Goal: Find specific page/section: Find specific page/section

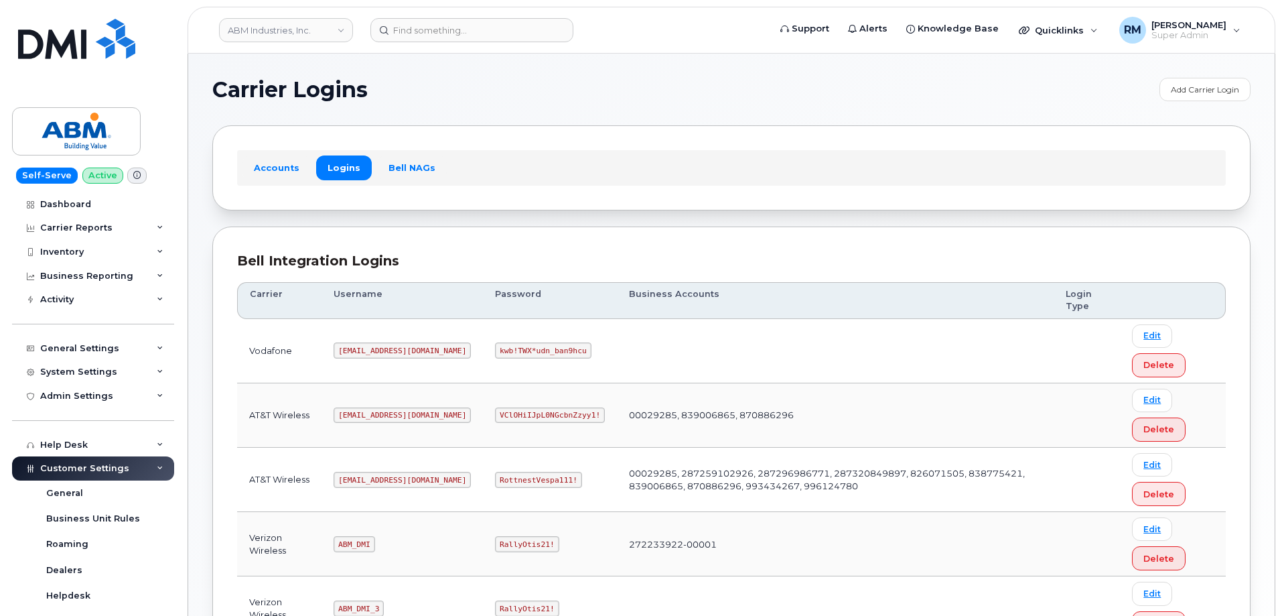
scroll to position [201, 0]
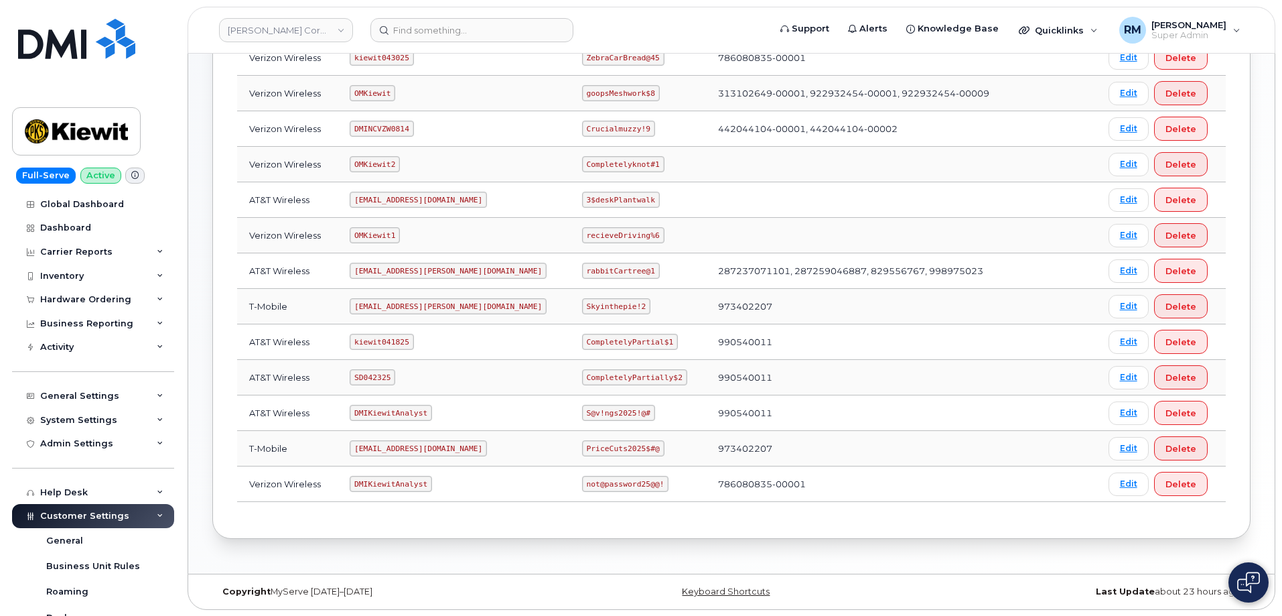
scroll to position [267, 0]
drag, startPoint x: 361, startPoint y: 268, endPoint x: 484, endPoint y: 269, distance: 123.3
click at [484, 269] on td "ms-kiewit@dminc.com" at bounding box center [454, 271] width 232 height 36
copy code "ms-kiewit@dminc.com"
click at [375, 376] on code "SD042325" at bounding box center [373, 376] width 46 height 16
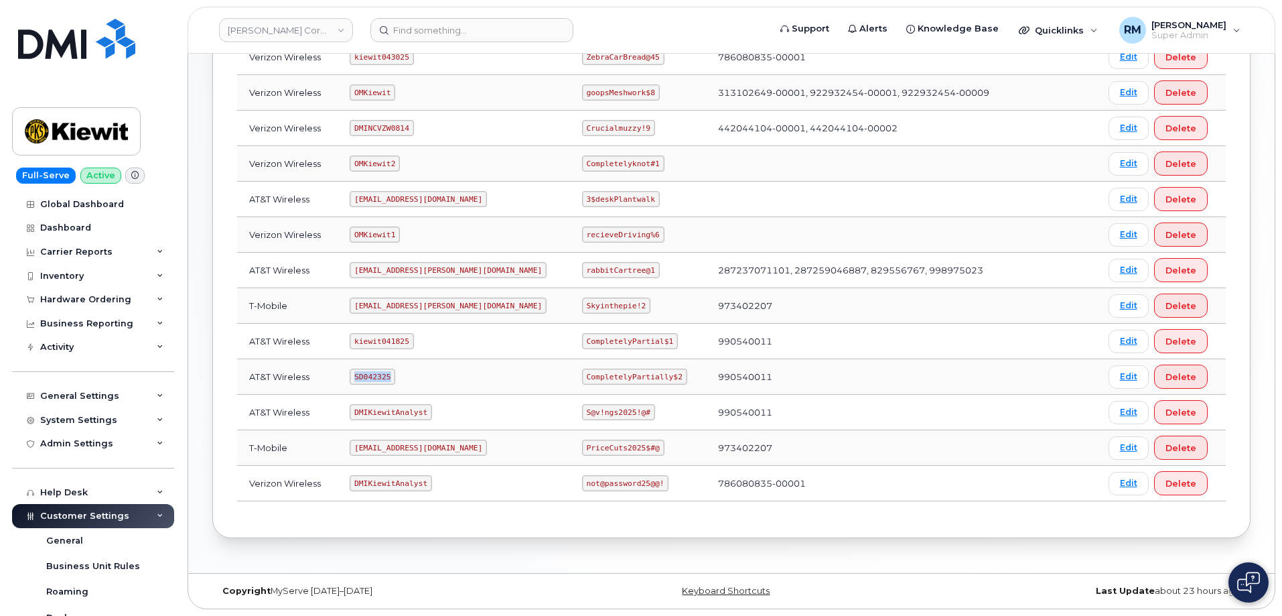
click at [375, 376] on code "SD042325" at bounding box center [373, 376] width 46 height 16
copy code "SD042325"
drag, startPoint x: 543, startPoint y: 375, endPoint x: 641, endPoint y: 372, distance: 97.9
click at [641, 372] on td "CompletelyPartially$2" at bounding box center [638, 377] width 136 height 36
copy code "CompletelyPartially$2"
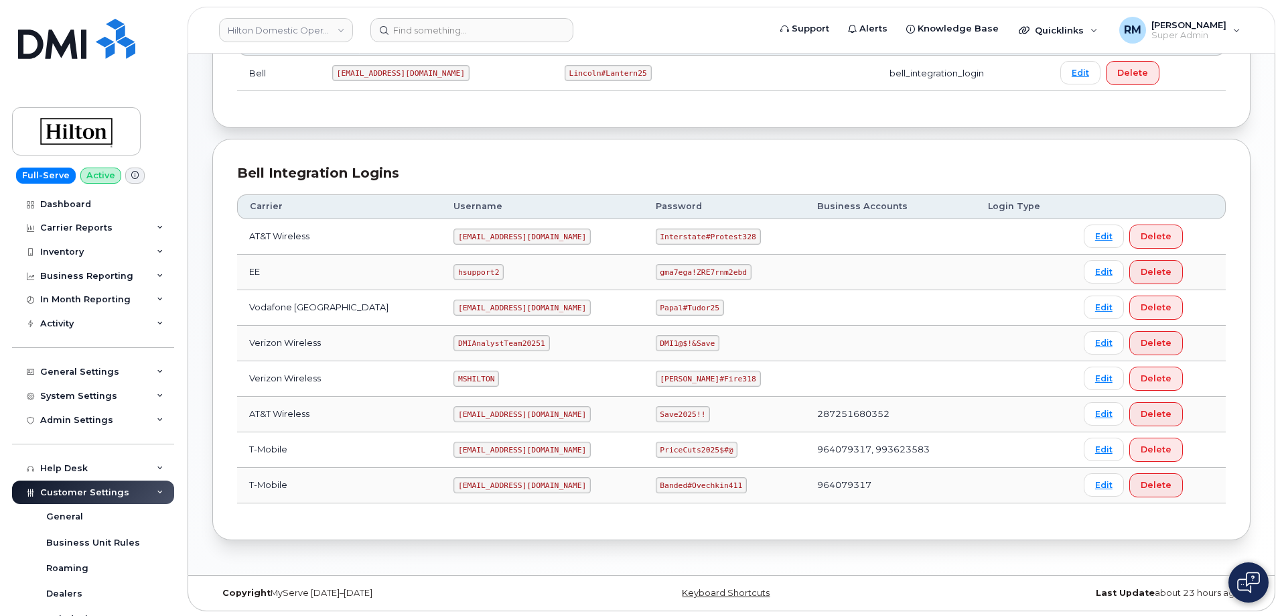
scroll to position [234, 0]
drag, startPoint x: 437, startPoint y: 235, endPoint x: 545, endPoint y: 234, distance: 107.8
click at [547, 234] on td "ms-hilton@dminc.com" at bounding box center [542, 235] width 202 height 36
copy code "ms-hilton@dminc.com"
drag, startPoint x: 648, startPoint y: 234, endPoint x: 750, endPoint y: 230, distance: 101.9
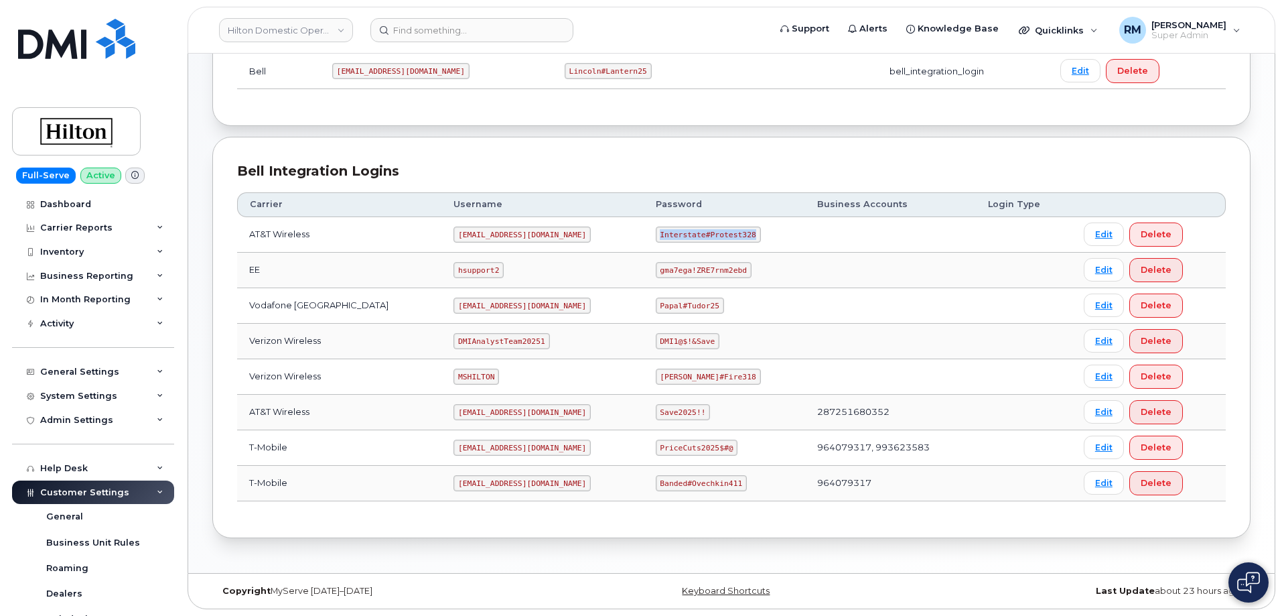
click at [750, 230] on td "Interstate#Protest328" at bounding box center [724, 235] width 161 height 36
copy code "Interstate#Protest328"
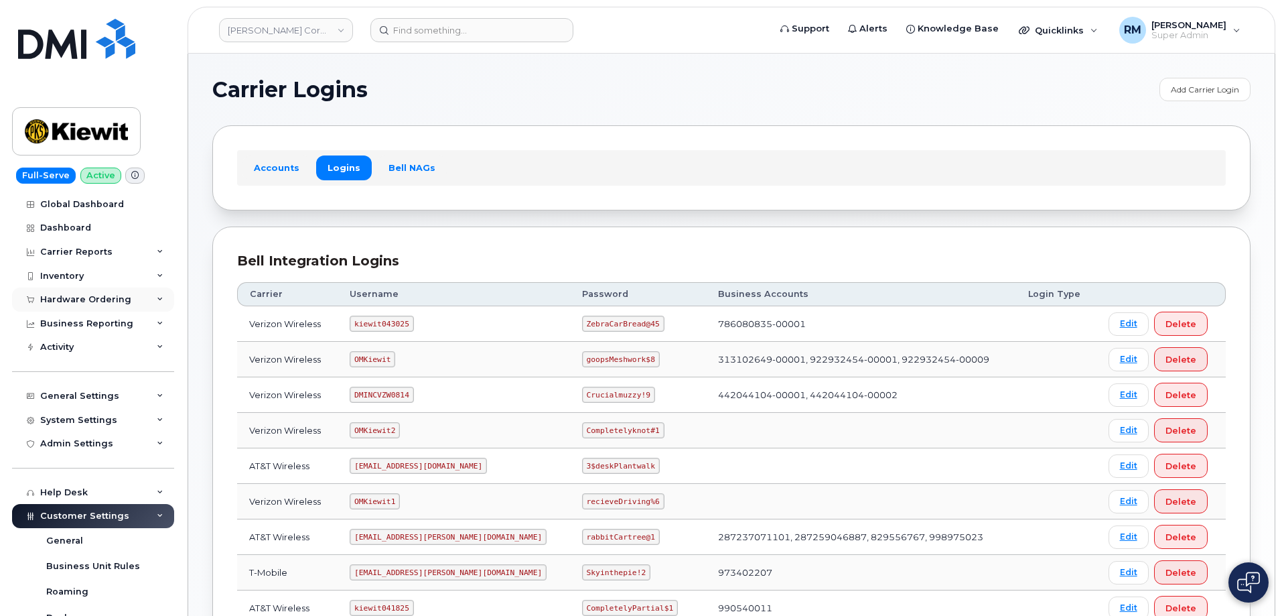
click at [65, 300] on div "Hardware Ordering" at bounding box center [85, 299] width 91 height 11
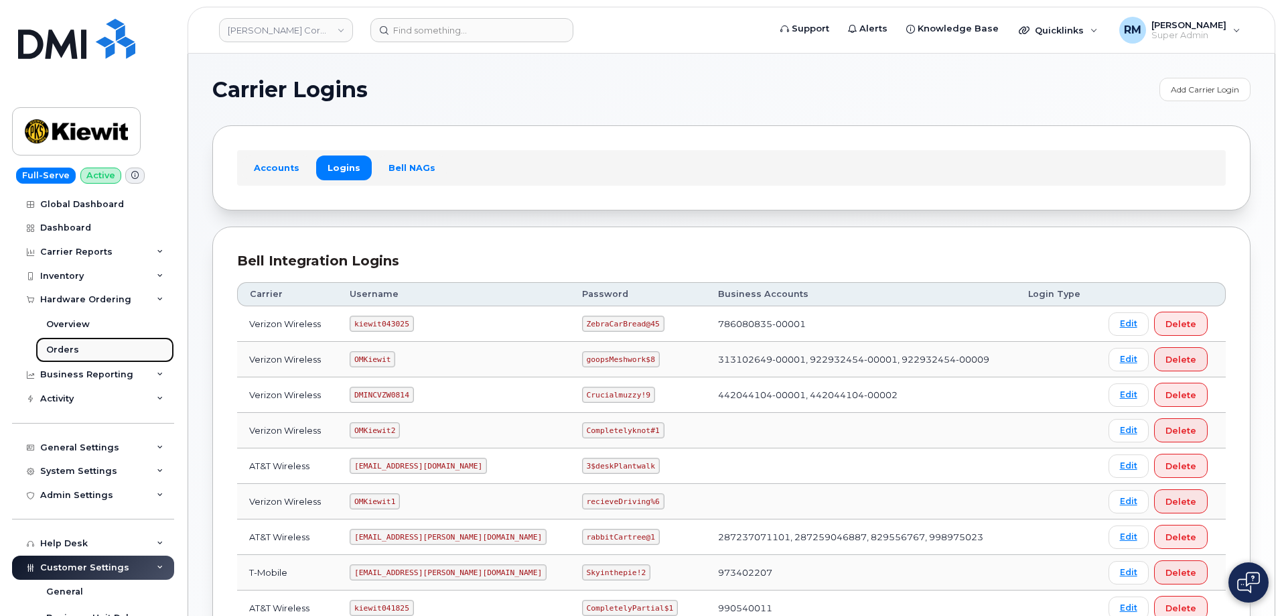
click at [72, 350] on div "Orders" at bounding box center [62, 350] width 33 height 12
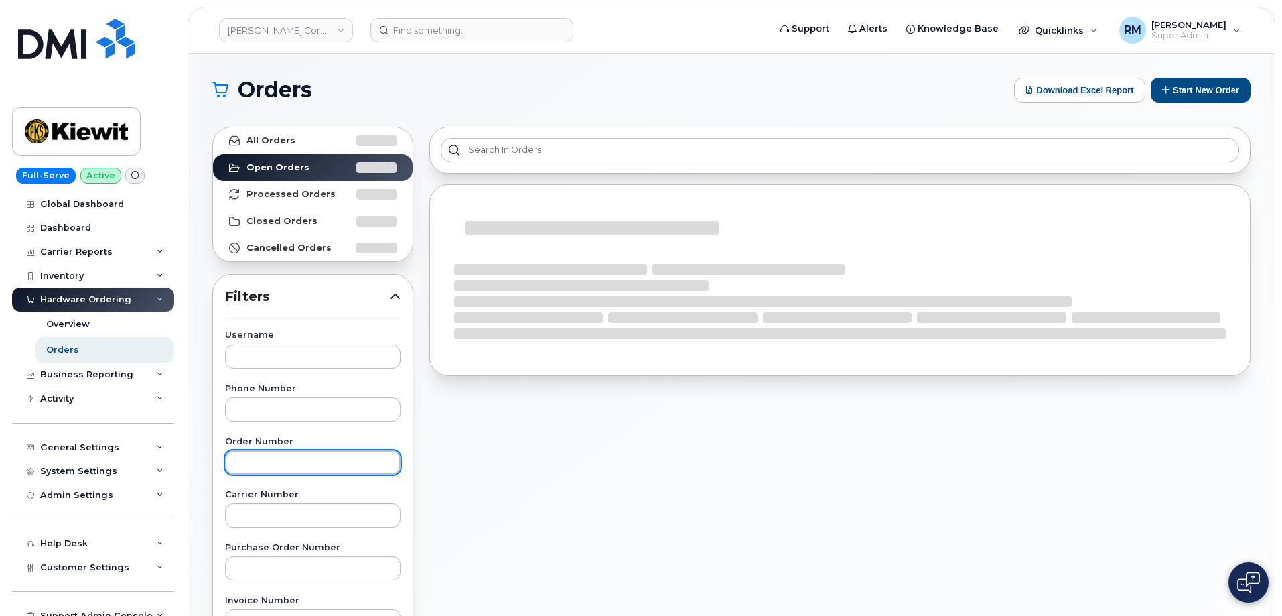
click at [241, 468] on input "text" at bounding box center [312, 462] width 175 height 24
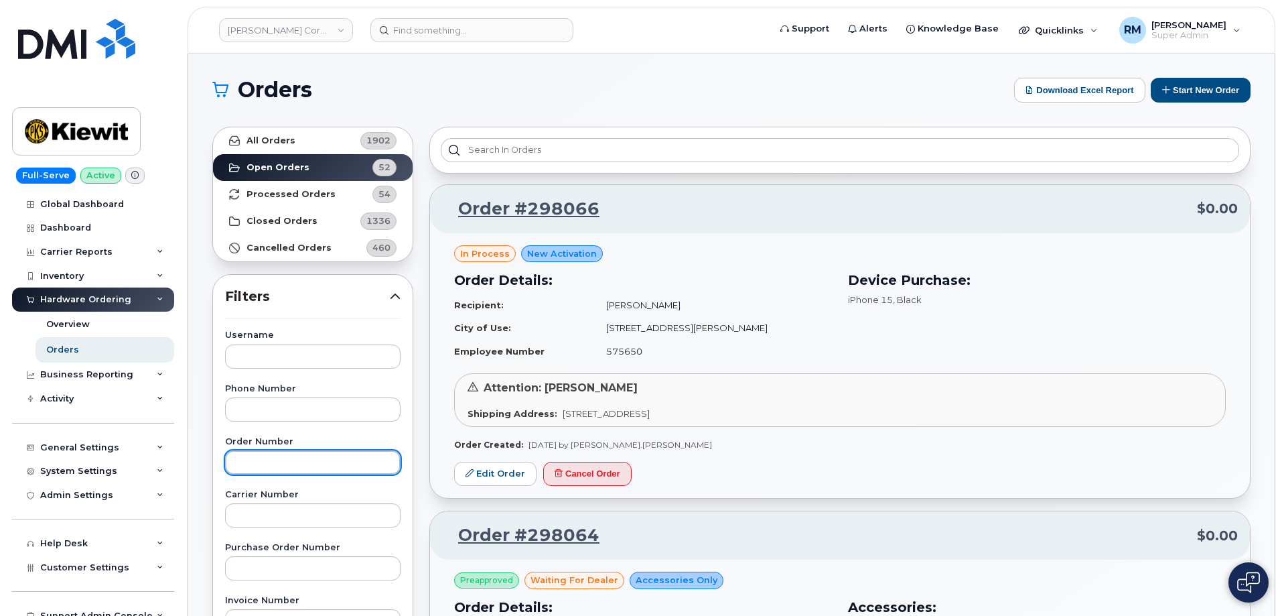
paste input "297875"
type input "297875"
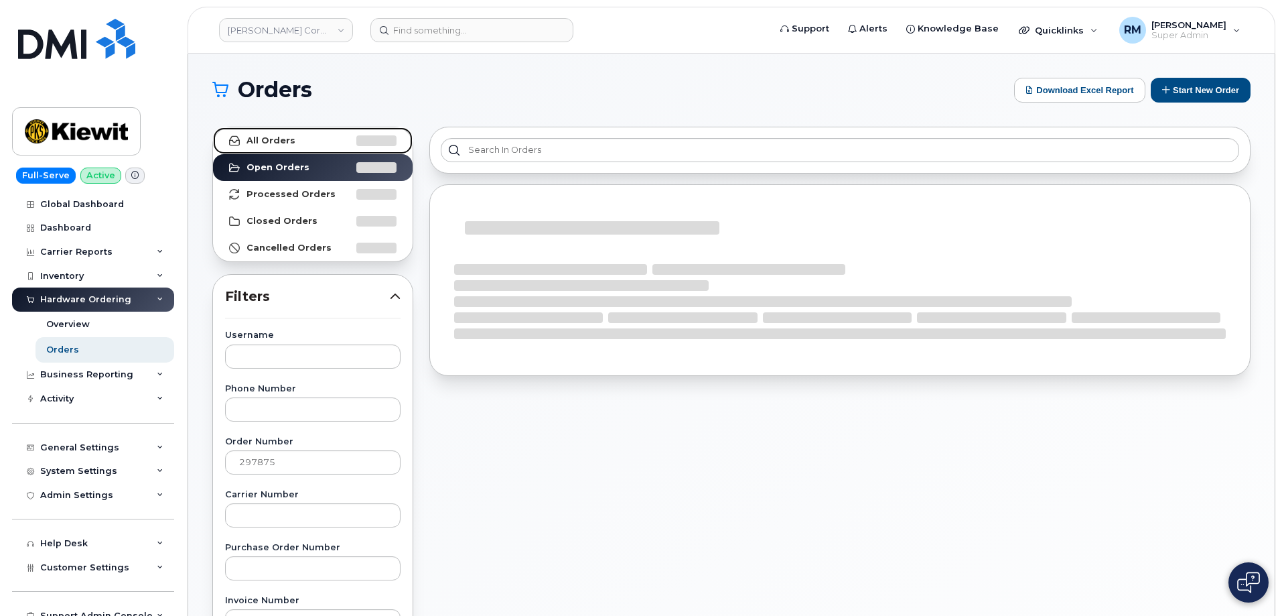
click at [266, 137] on strong "All Orders" at bounding box center [271, 140] width 49 height 11
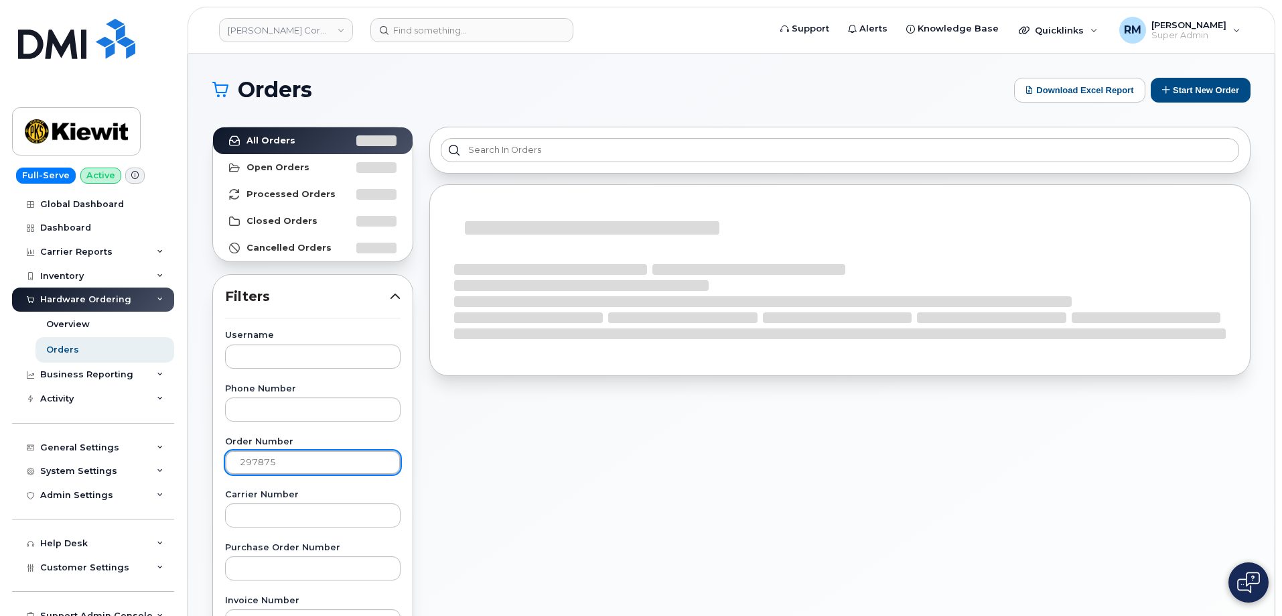
click at [293, 464] on input "297875" at bounding box center [312, 462] width 175 height 24
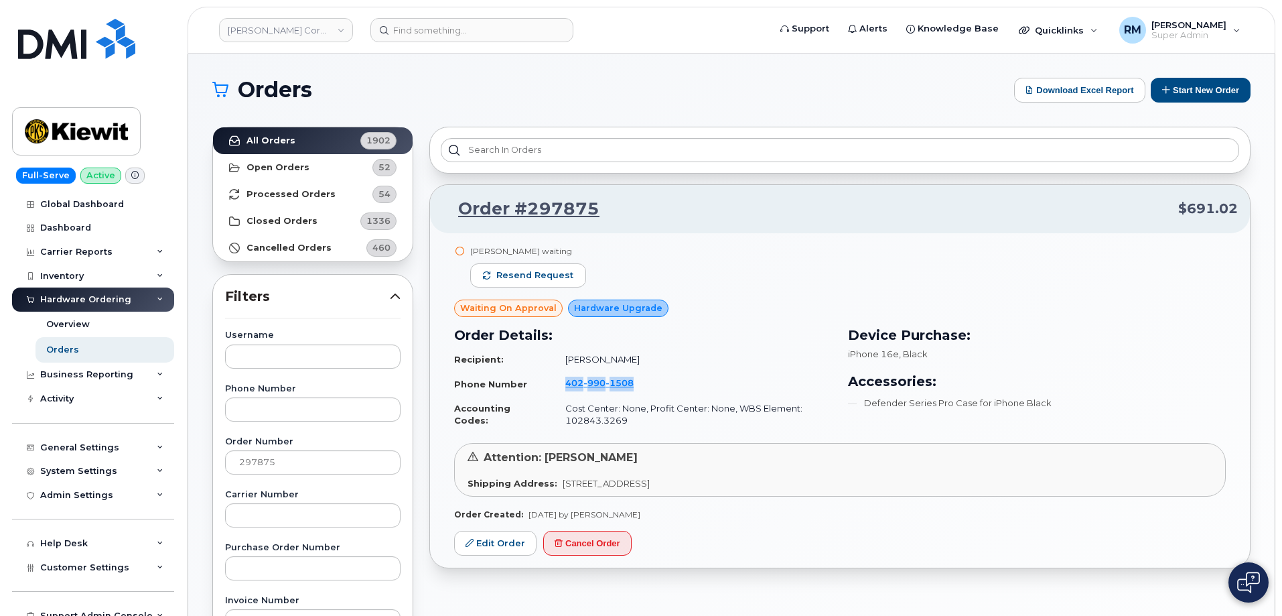
drag, startPoint x: 555, startPoint y: 383, endPoint x: 642, endPoint y: 382, distance: 87.1
click at [642, 382] on td "402 990 1508" at bounding box center [692, 383] width 279 height 25
copy link "402 990 1508"
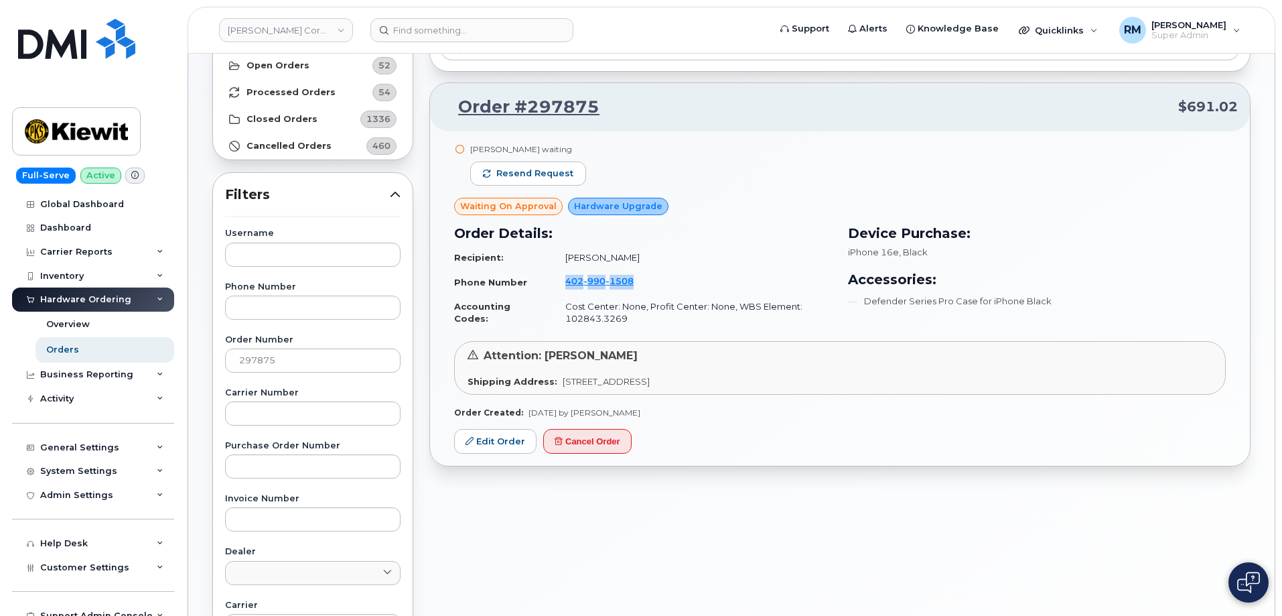
scroll to position [134, 0]
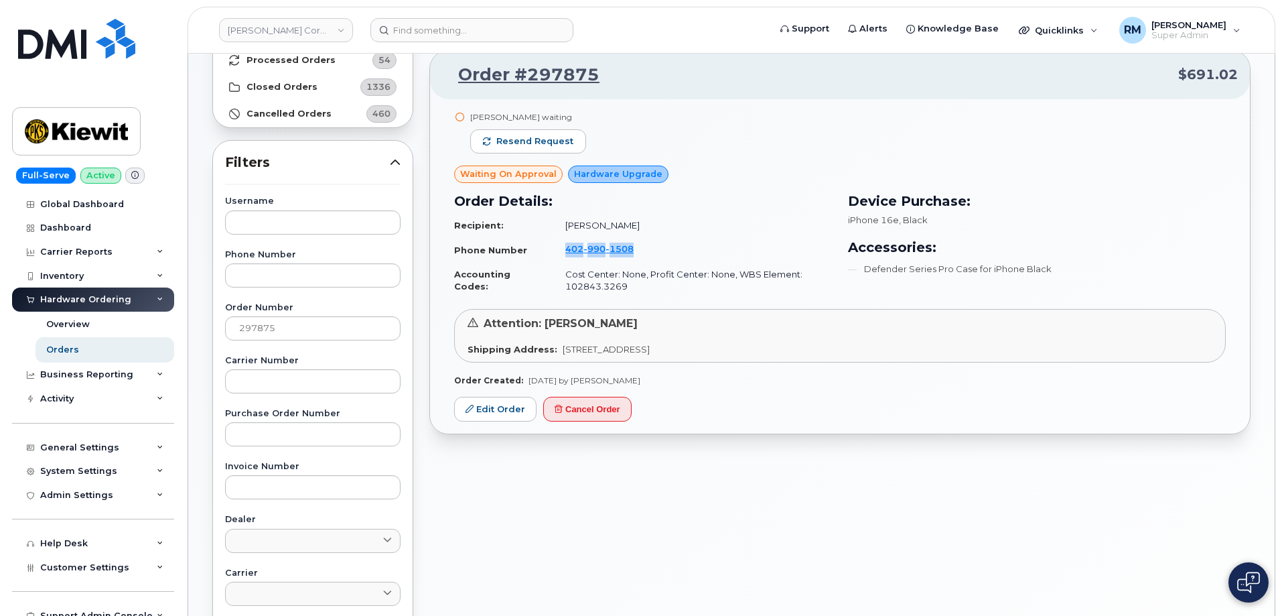
copy link "402 990 1508"
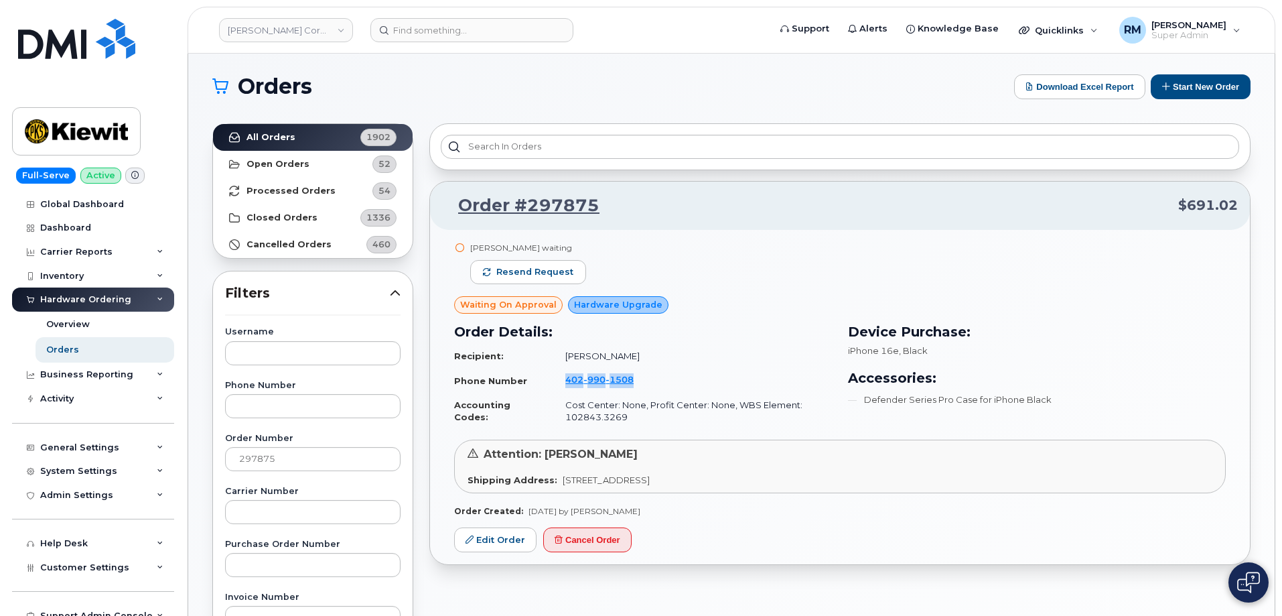
scroll to position [0, 0]
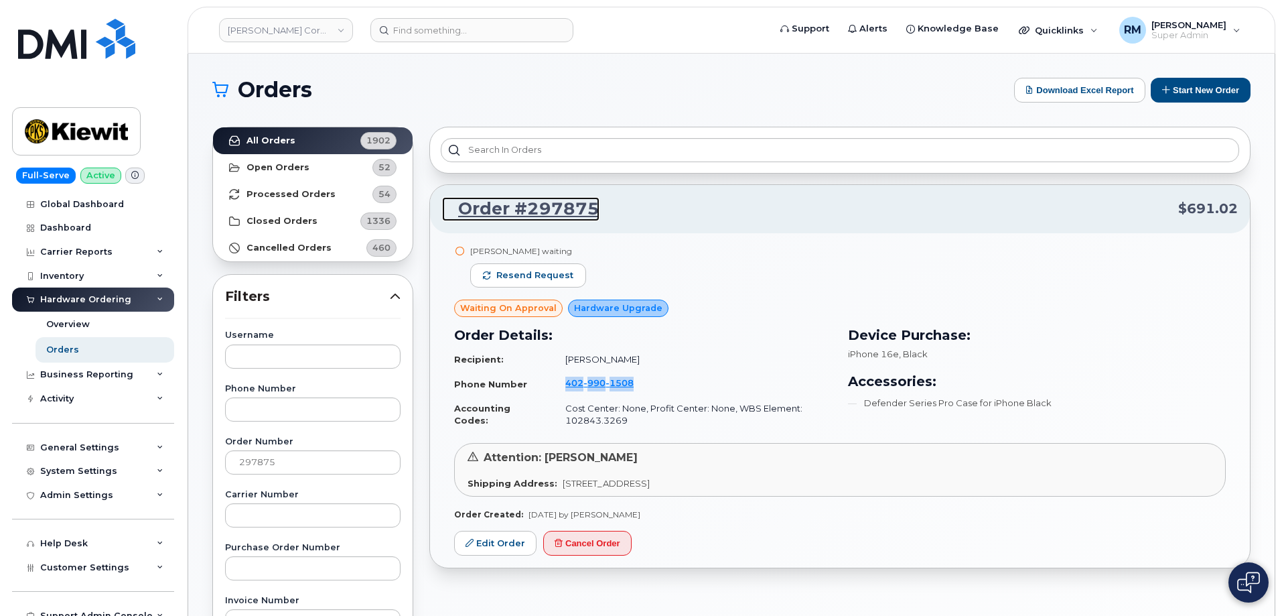
click at [524, 214] on link "Order #297875" at bounding box center [520, 209] width 157 height 24
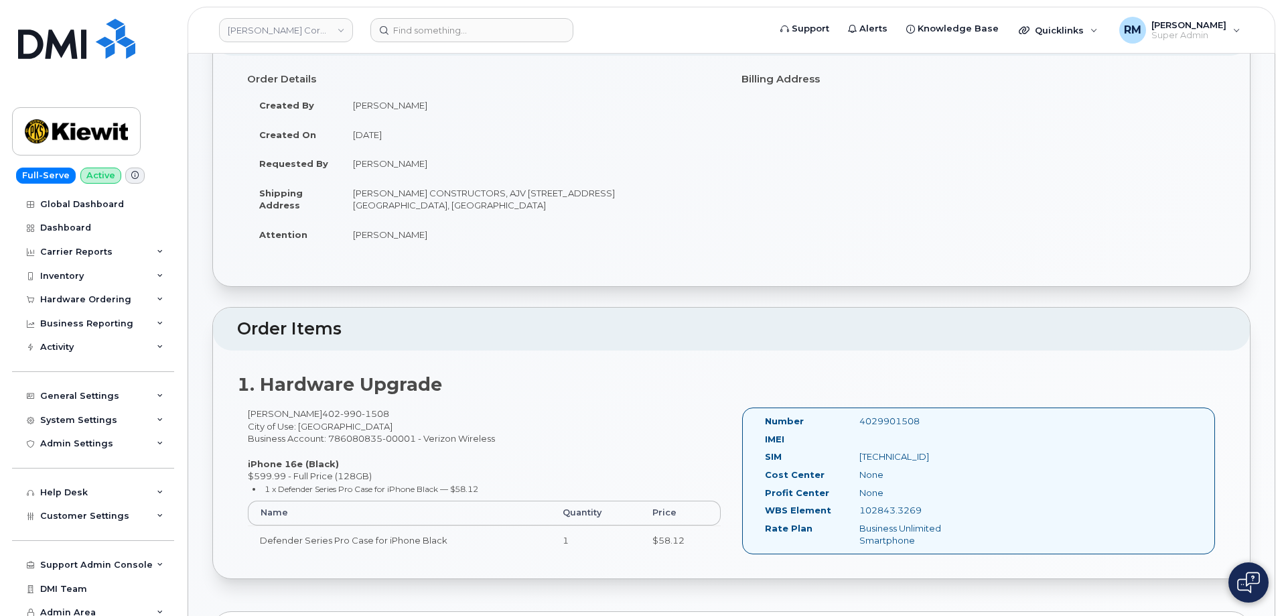
scroll to position [201, 0]
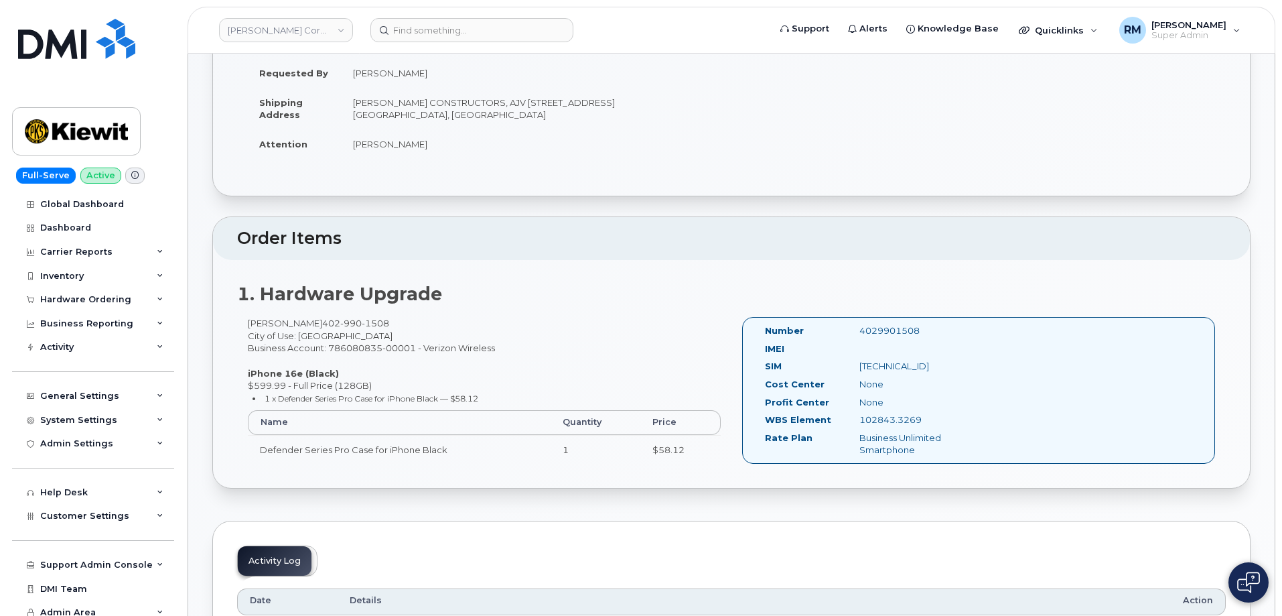
drag, startPoint x: 927, startPoint y: 419, endPoint x: 860, endPoint y: 422, distance: 67.1
click at [860, 422] on div "102843.3269" at bounding box center [915, 419] width 133 height 13
copy div "102843.3269"
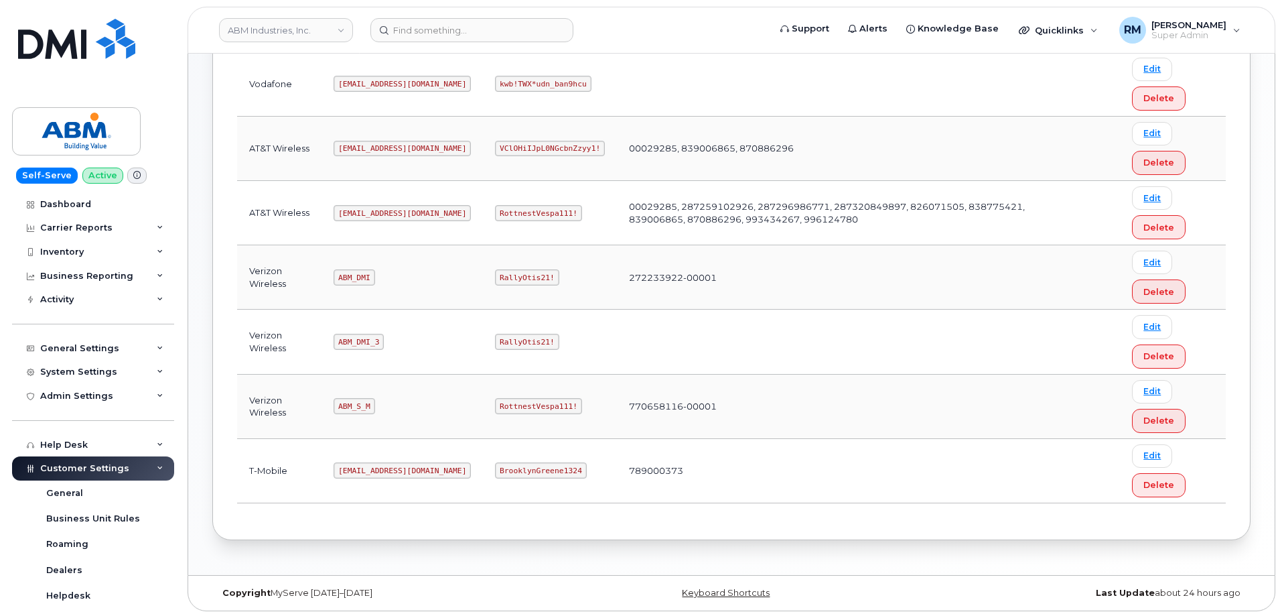
scroll to position [268, 0]
drag, startPoint x: 339, startPoint y: 211, endPoint x: 472, endPoint y: 204, distance: 132.8
click at [470, 244] on tr "AT&T Wireless [EMAIL_ADDRESS][DOMAIN_NAME] RottnestVespa111! 00029285, 28725910…" at bounding box center [731, 276] width 989 height 64
copy tr "[EMAIL_ADDRESS][DOMAIN_NAME] [PERSON_NAME]"
click at [495, 205] on code "RottnestVespa111!" at bounding box center [538, 212] width 87 height 16
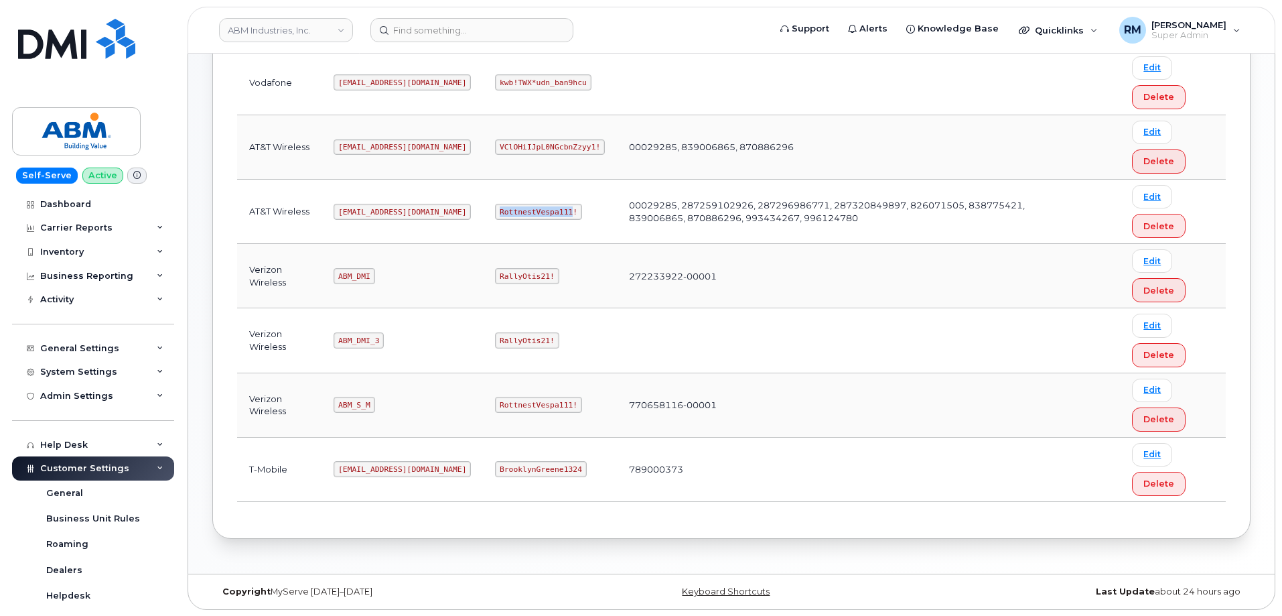
click at [495, 205] on code "RottnestVespa111!" at bounding box center [538, 212] width 87 height 16
copy code "RottnestVespa111"
click at [408, 31] on input at bounding box center [471, 30] width 203 height 24
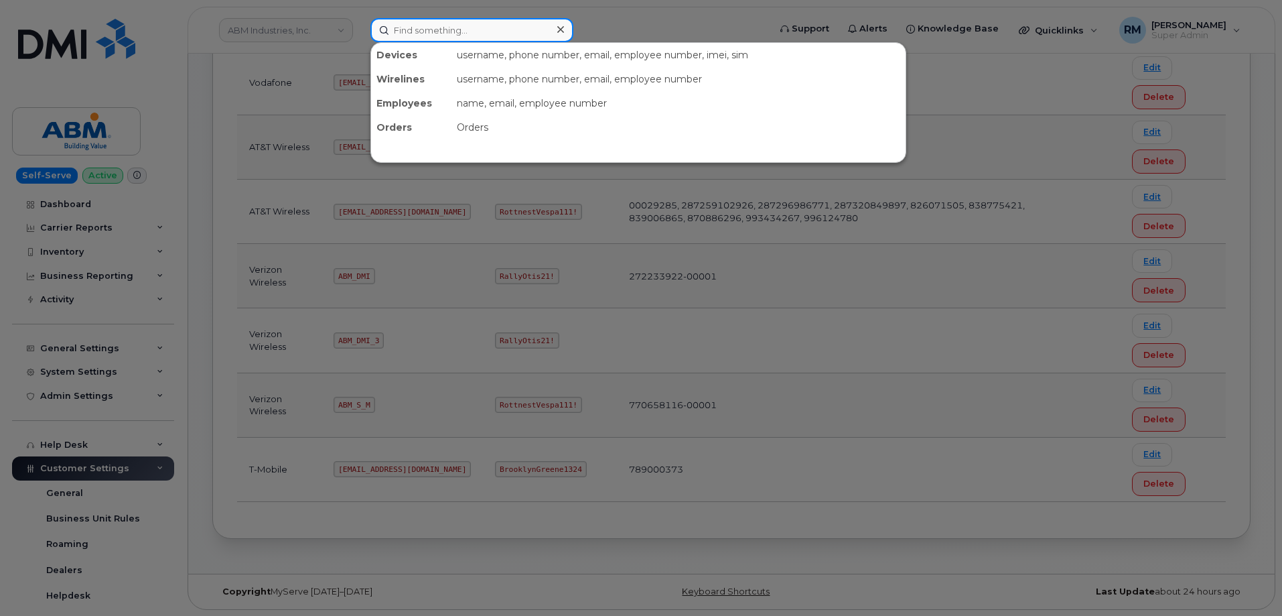
paste input "617.851.9811"
type input "617.851.9811"
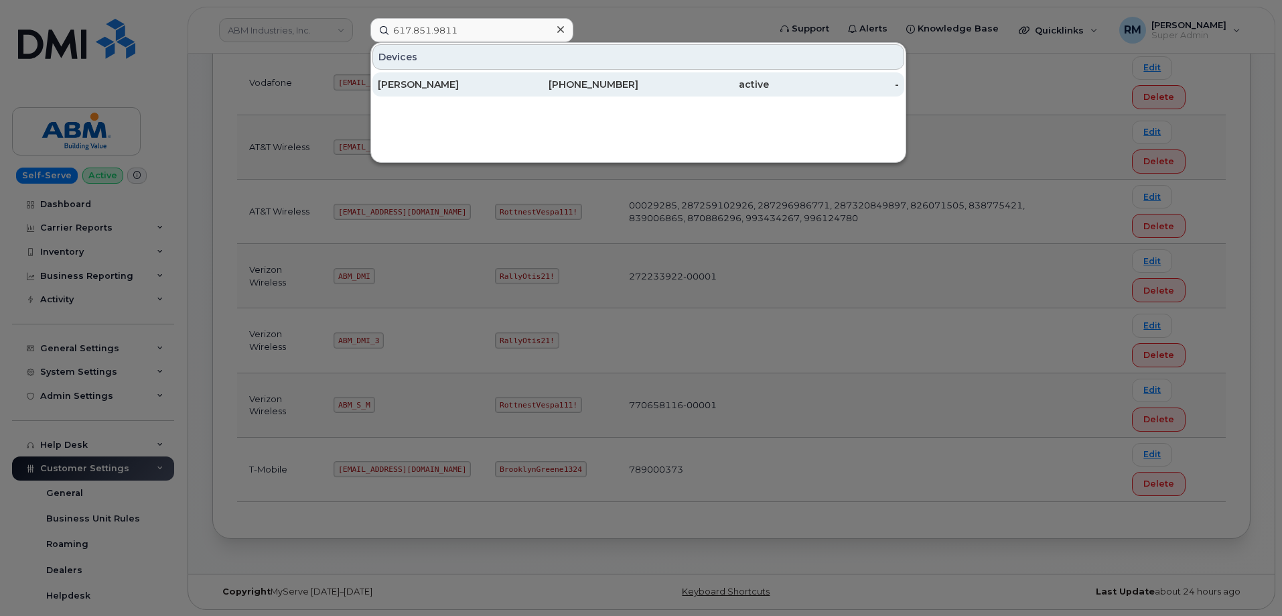
click at [418, 82] on div "[PERSON_NAME]" at bounding box center [443, 84] width 131 height 13
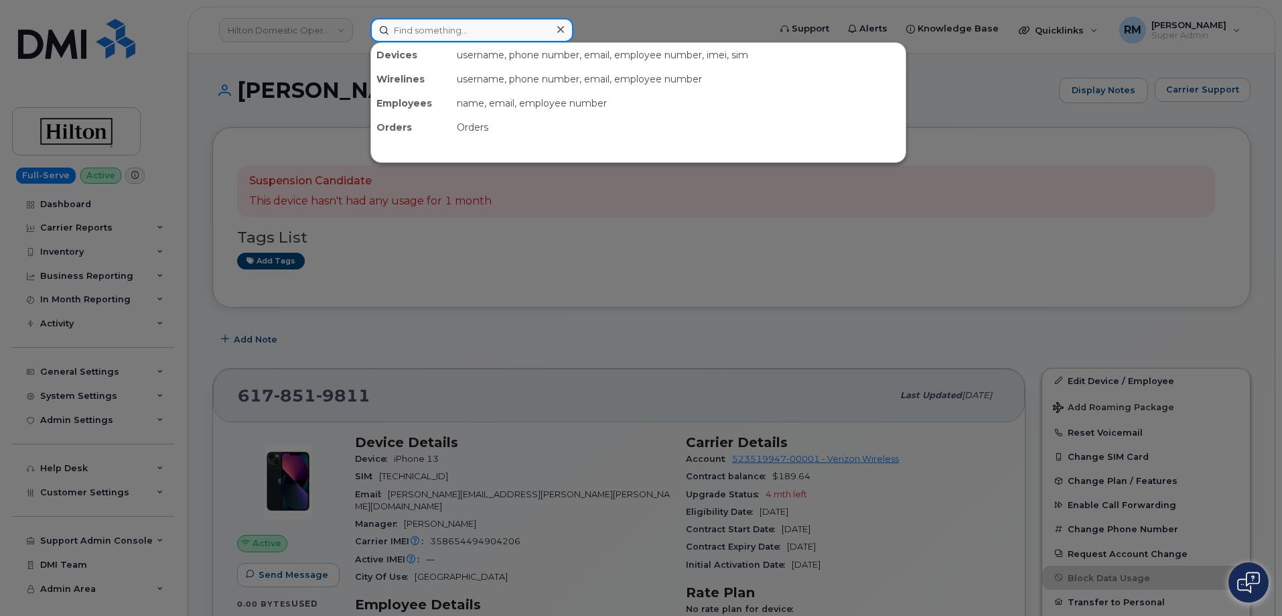
click at [418, 35] on input at bounding box center [471, 30] width 203 height 24
paste input "605-900-6678"
type input "605-900-6678"
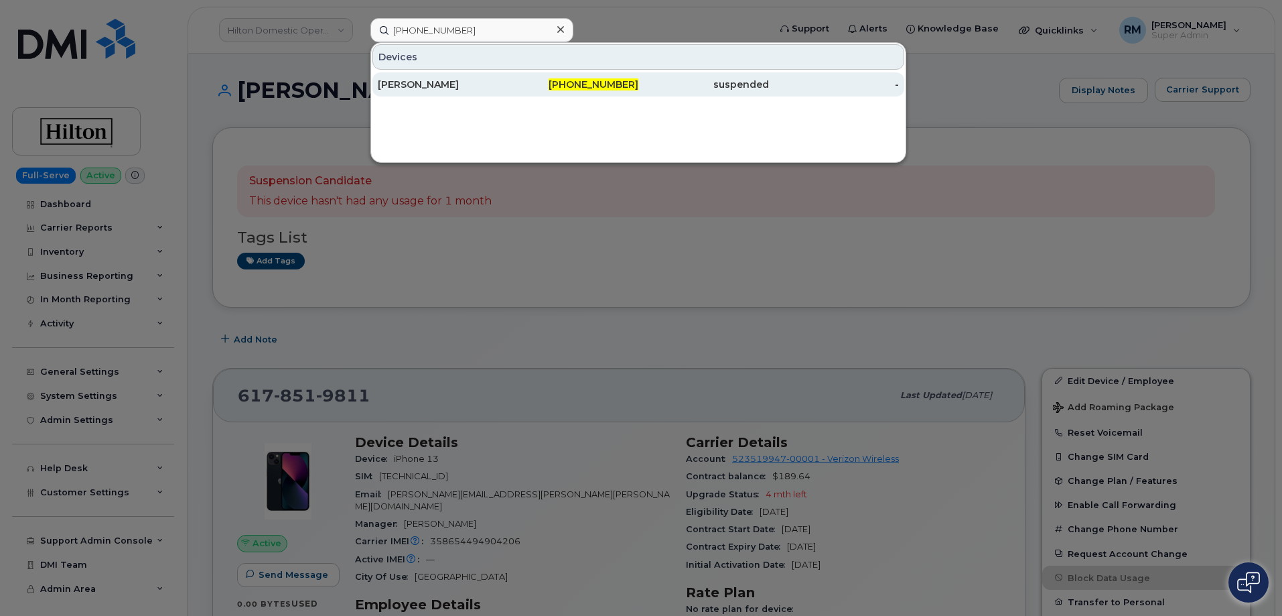
click at [423, 83] on div "[PERSON_NAME]" at bounding box center [443, 84] width 131 height 13
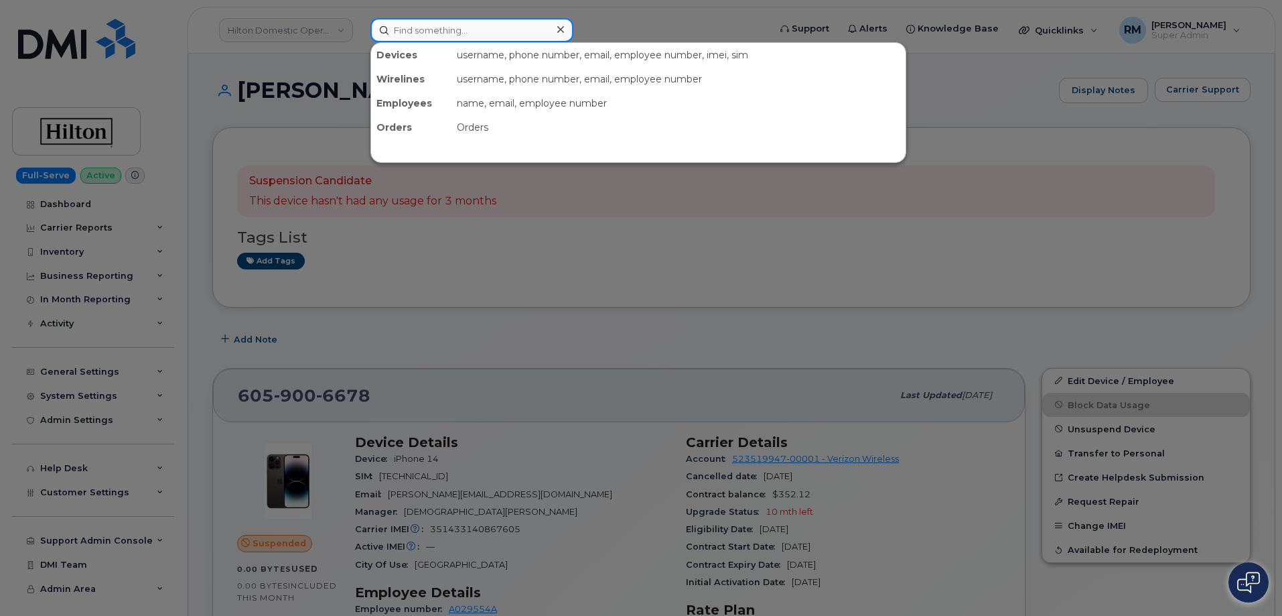
click at [449, 31] on input at bounding box center [471, 30] width 203 height 24
paste input "617.851.9811"
type input "617.851.9811"
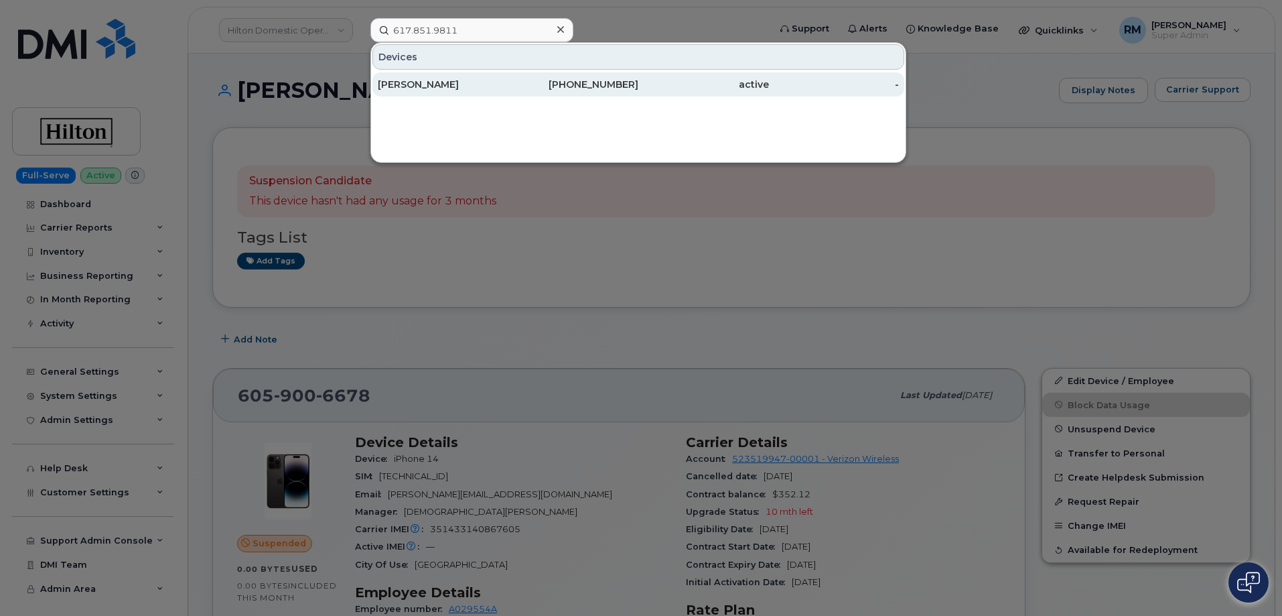
click at [464, 83] on div "[PERSON_NAME]" at bounding box center [443, 84] width 131 height 13
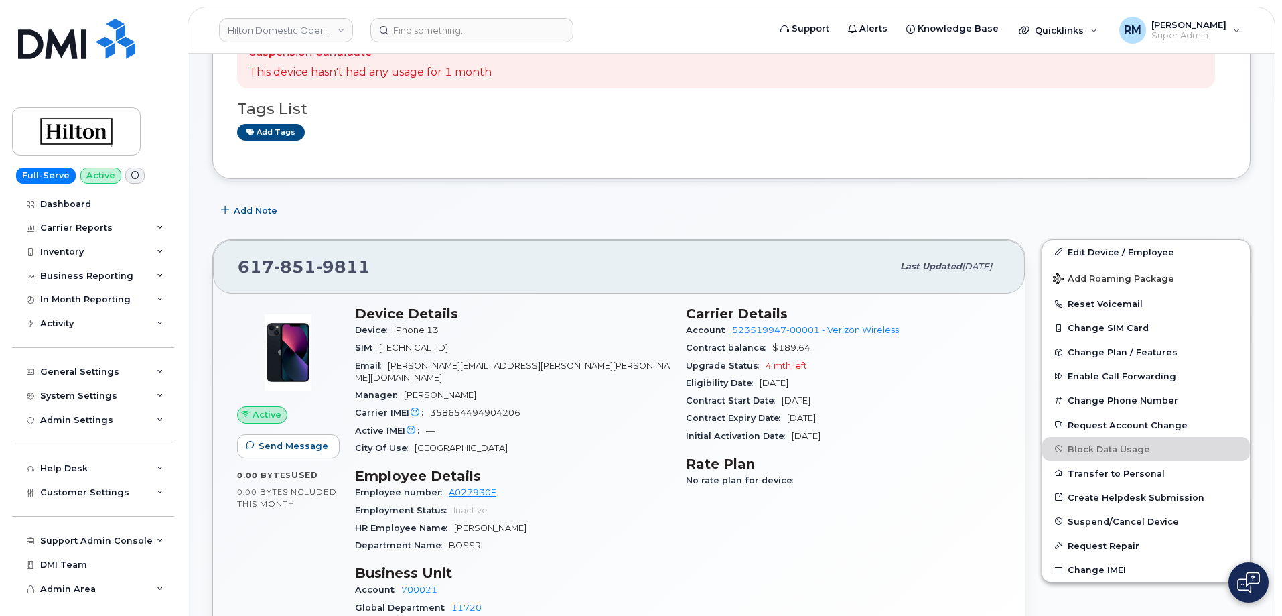
scroll to position [134, 0]
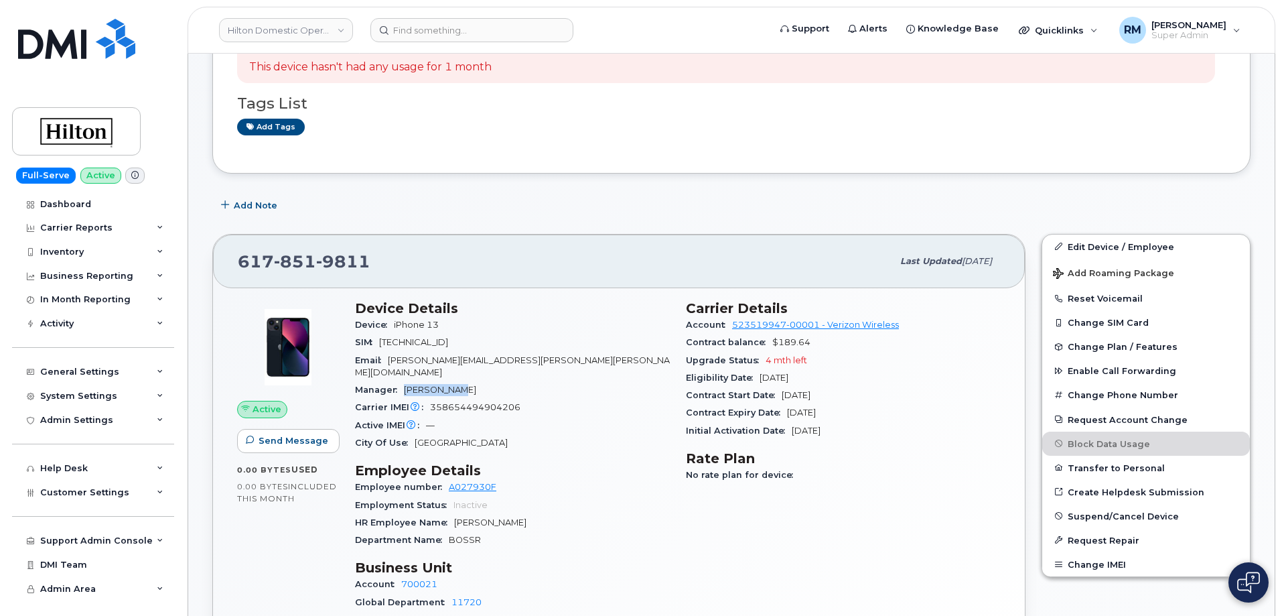
drag, startPoint x: 442, startPoint y: 381, endPoint x: 399, endPoint y: 379, distance: 42.9
click at [399, 381] on div "Manager Jon Crellin" at bounding box center [512, 389] width 315 height 17
click at [399, 29] on input at bounding box center [471, 30] width 203 height 24
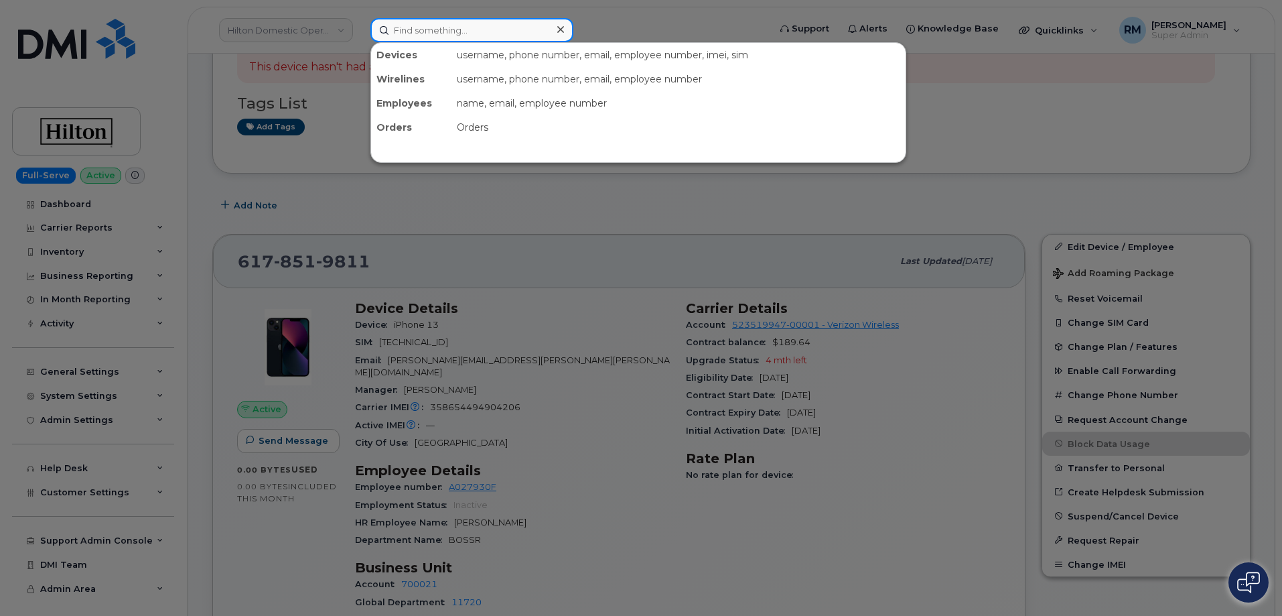
paste input "Jon Crellin"
type input "Jon Crellin"
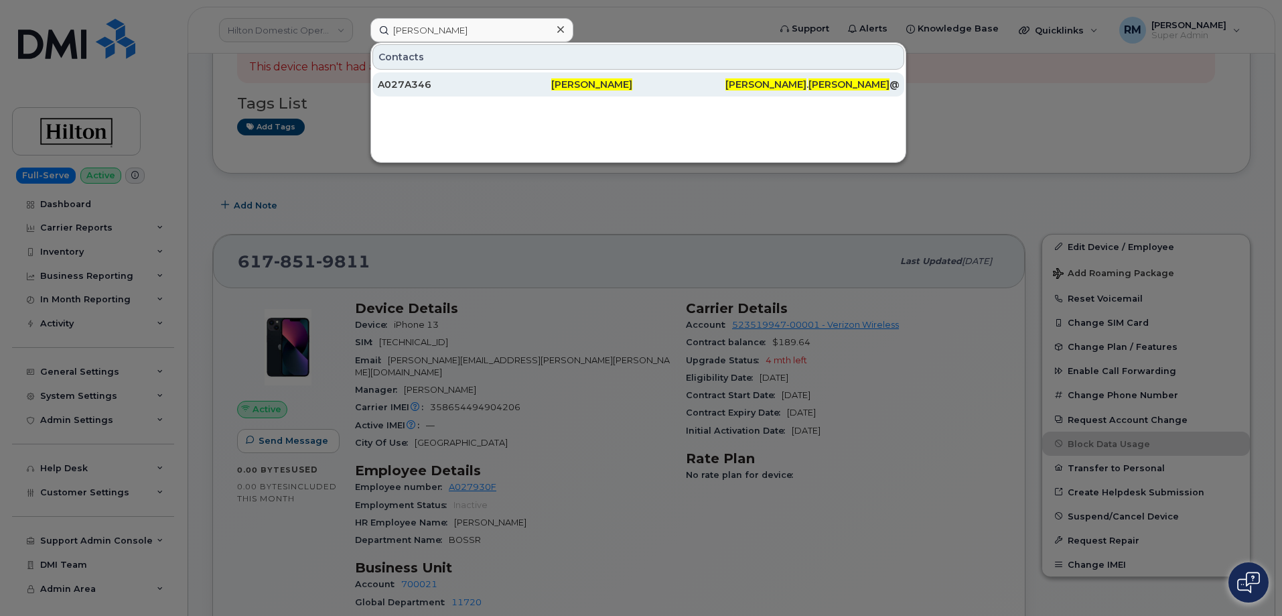
click at [486, 84] on div "A027A346" at bounding box center [464, 84] width 173 height 13
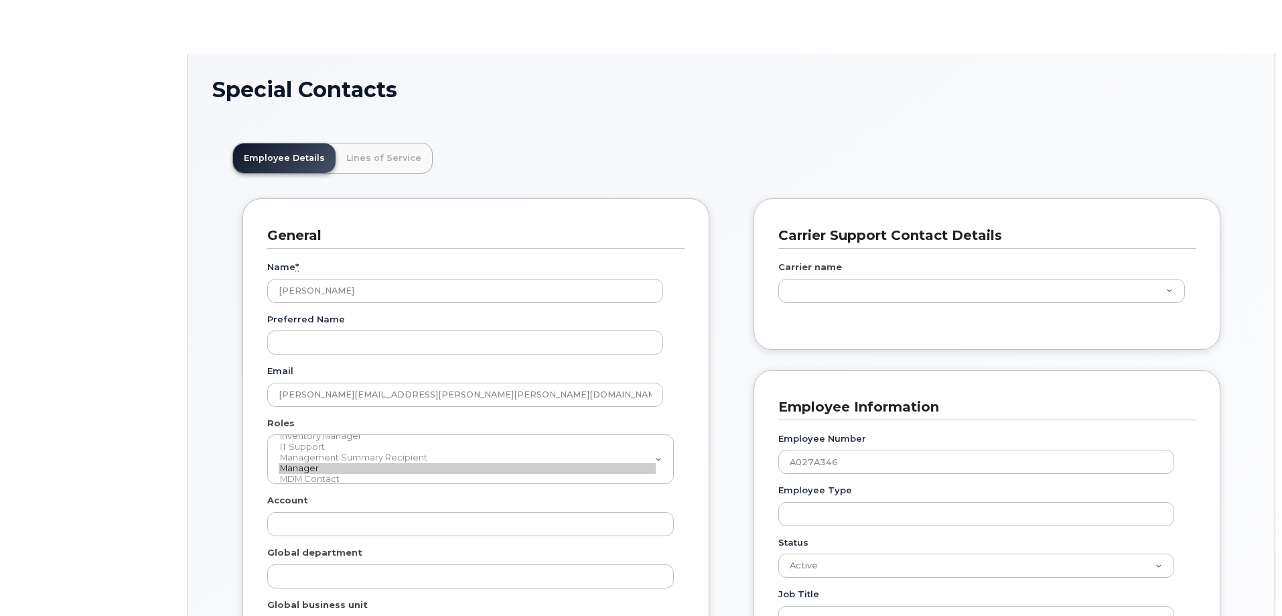
scroll to position [40, 0]
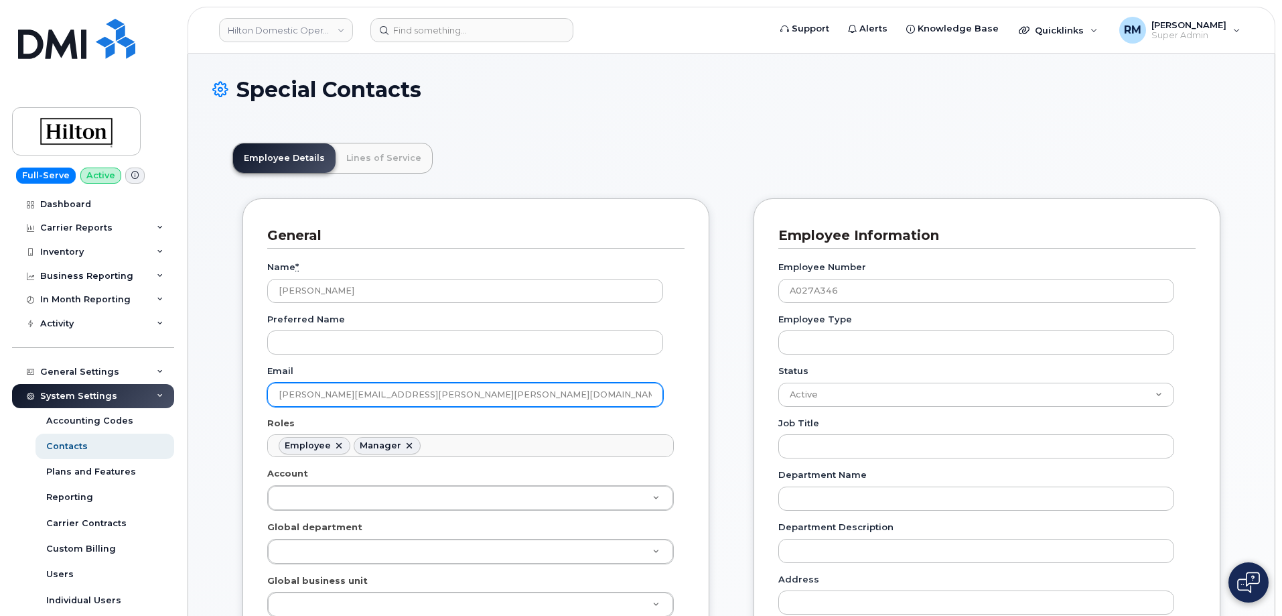
drag, startPoint x: 405, startPoint y: 400, endPoint x: 208, endPoint y: 417, distance: 197.7
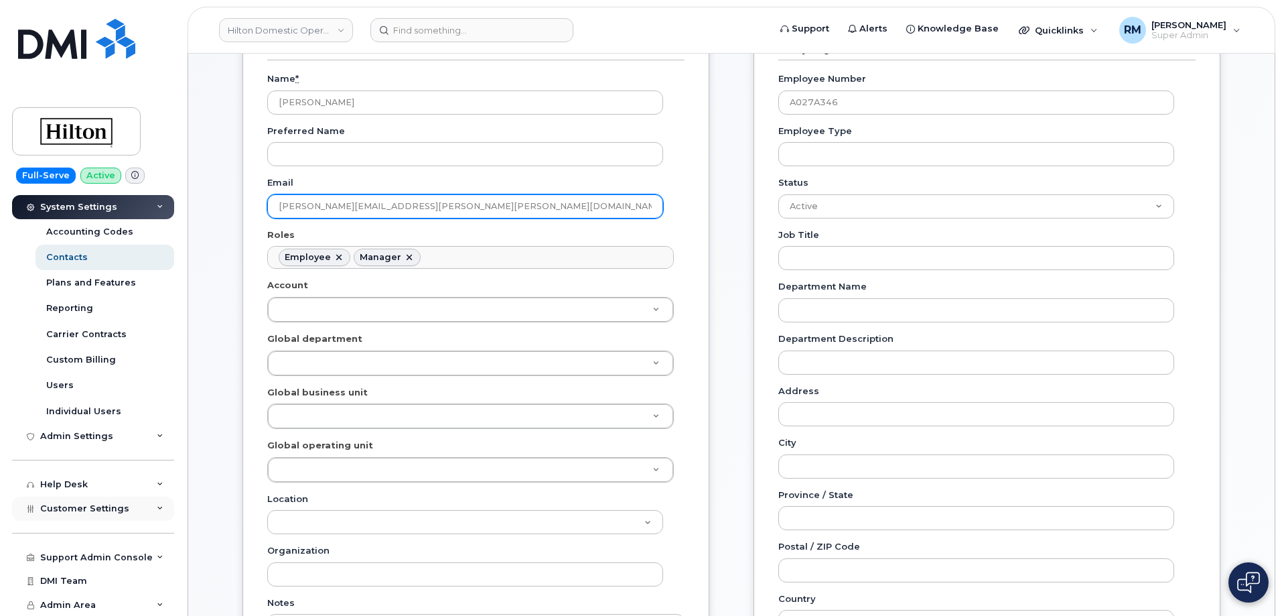
scroll to position [201, 0]
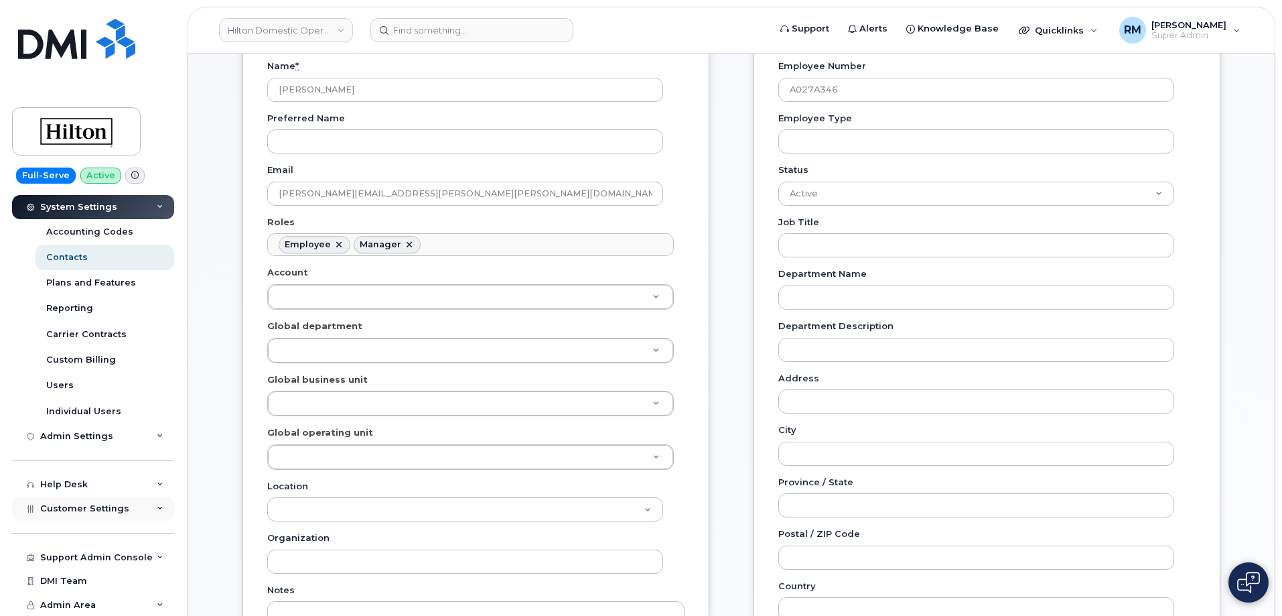
click at [100, 506] on span "Customer Settings" at bounding box center [84, 508] width 89 height 10
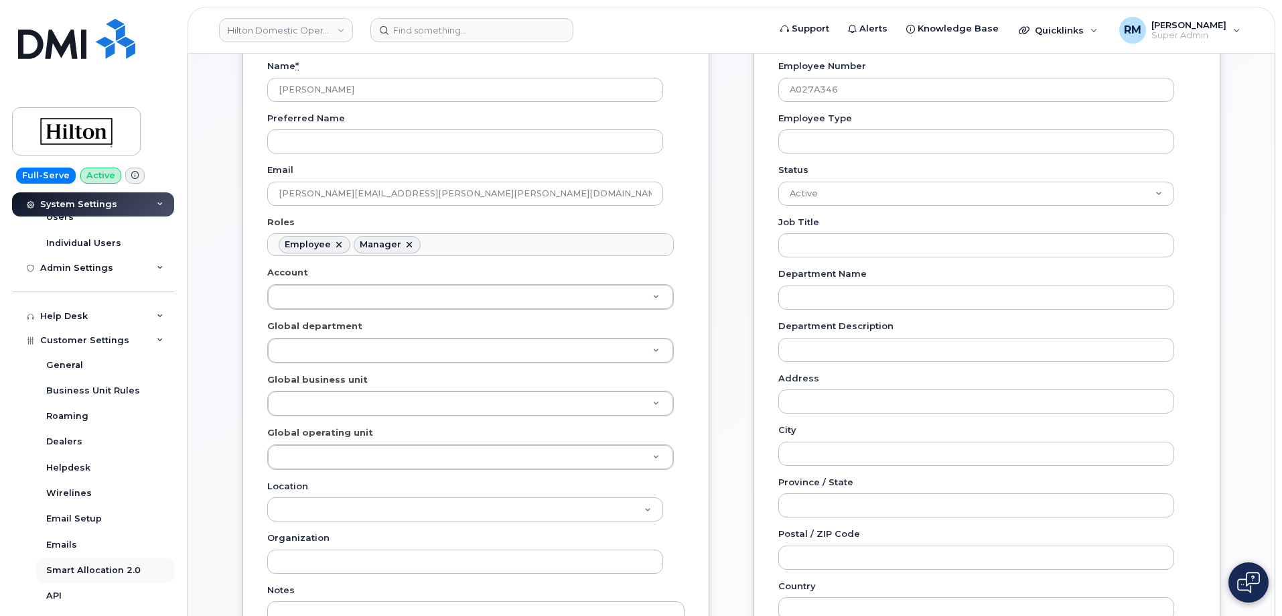
scroll to position [524, 0]
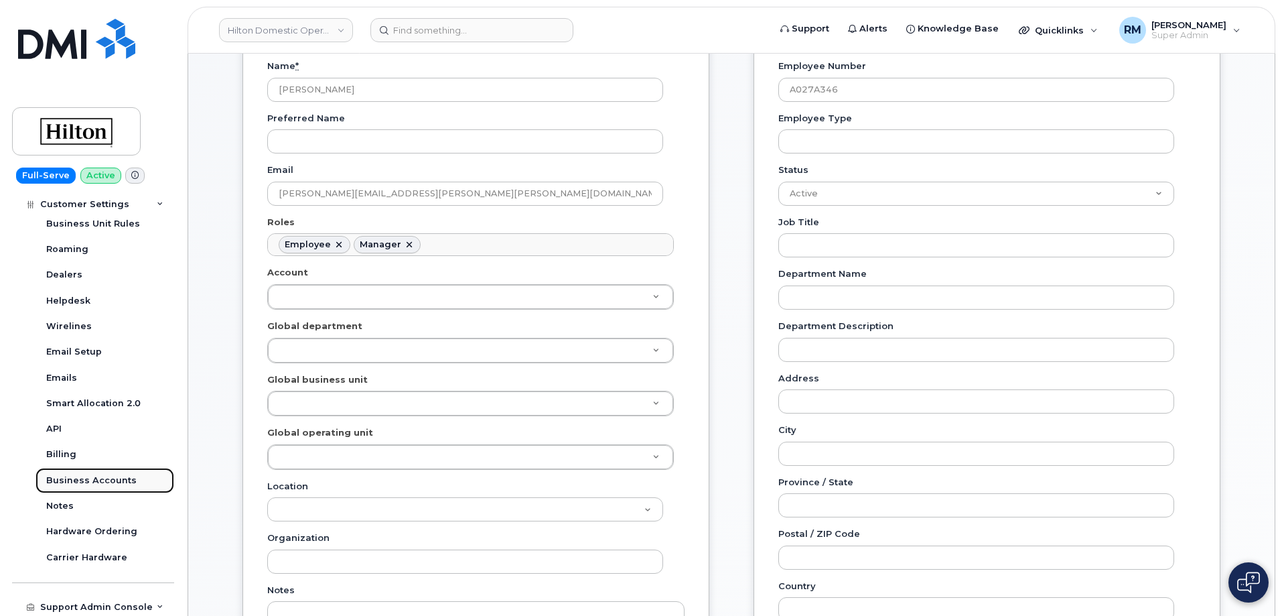
click at [72, 482] on div "Business Accounts" at bounding box center [91, 480] width 90 height 12
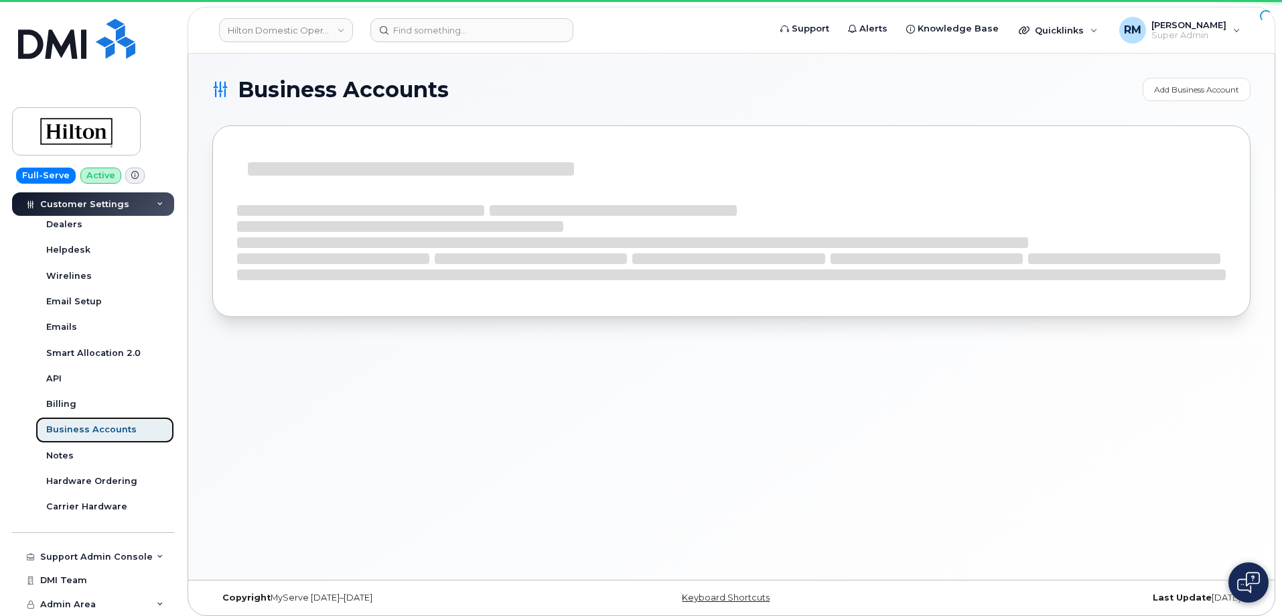
scroll to position [319, 0]
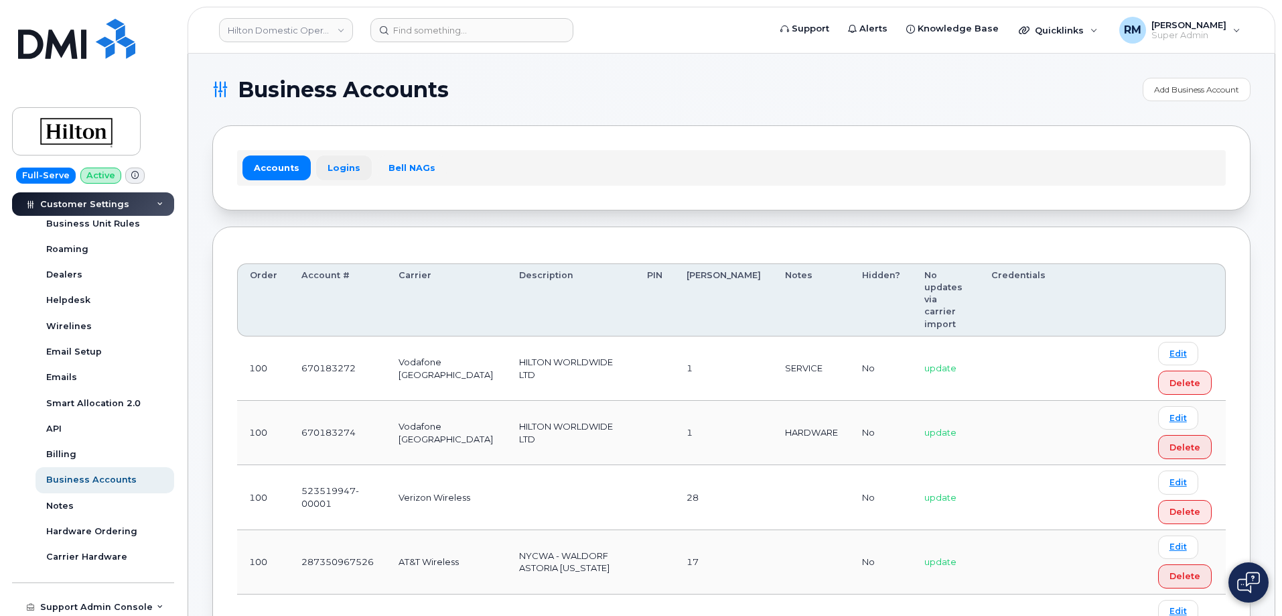
click at [332, 163] on link "Logins" at bounding box center [344, 167] width 56 height 24
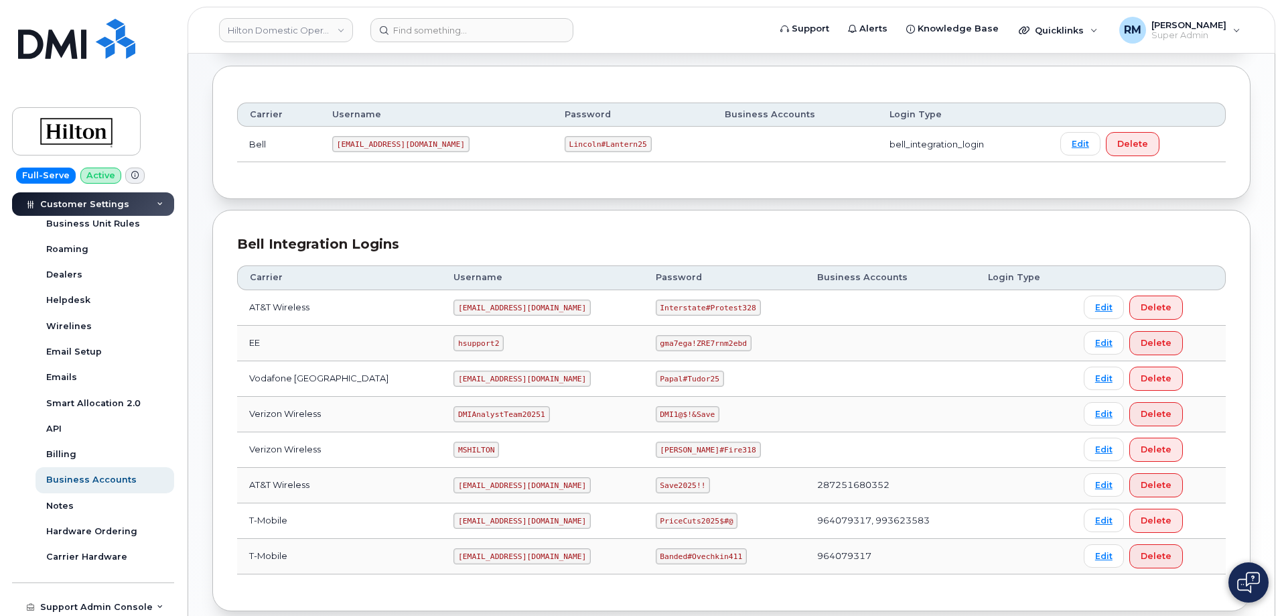
scroll to position [201, 0]
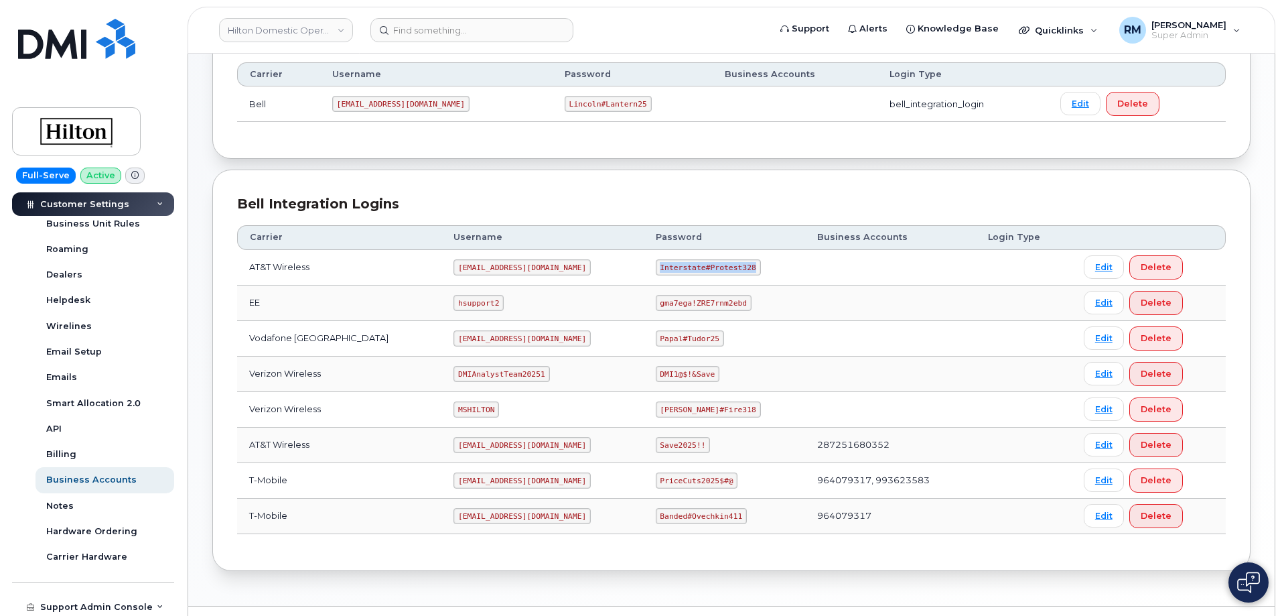
drag, startPoint x: 646, startPoint y: 266, endPoint x: 756, endPoint y: 270, distance: 109.3
click at [756, 270] on td "Interstate#Protest328" at bounding box center [724, 268] width 161 height 36
copy code "Interstate#Protest328"
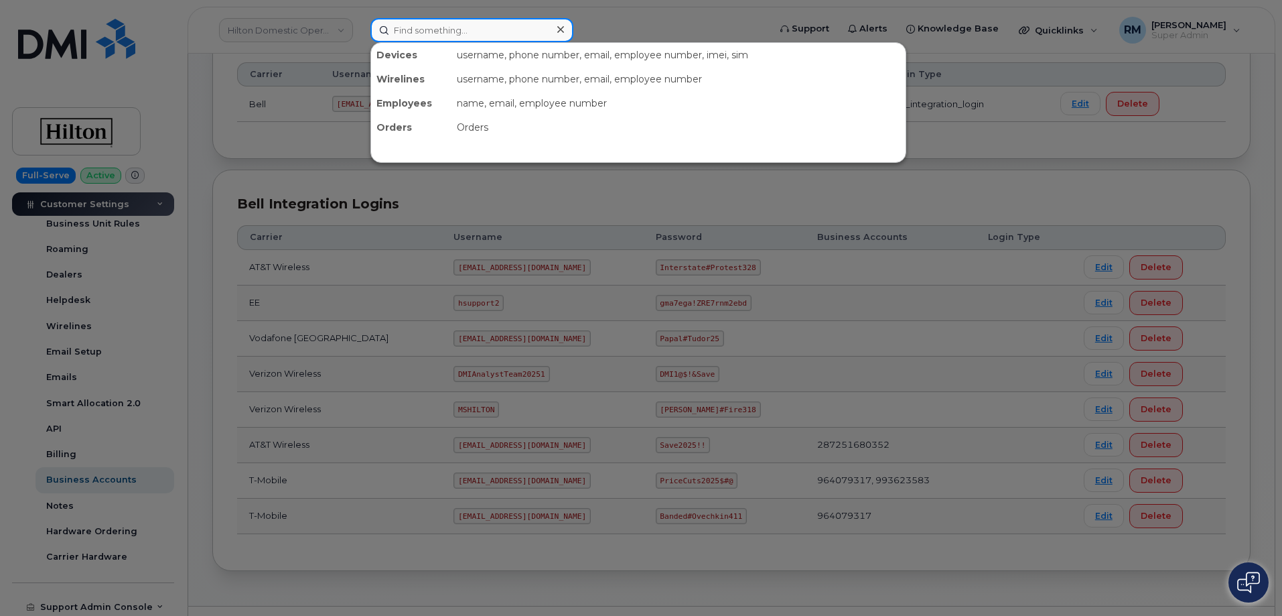
click at [444, 31] on input at bounding box center [471, 30] width 203 height 24
paste input "3322515335"
type input "3322515335"
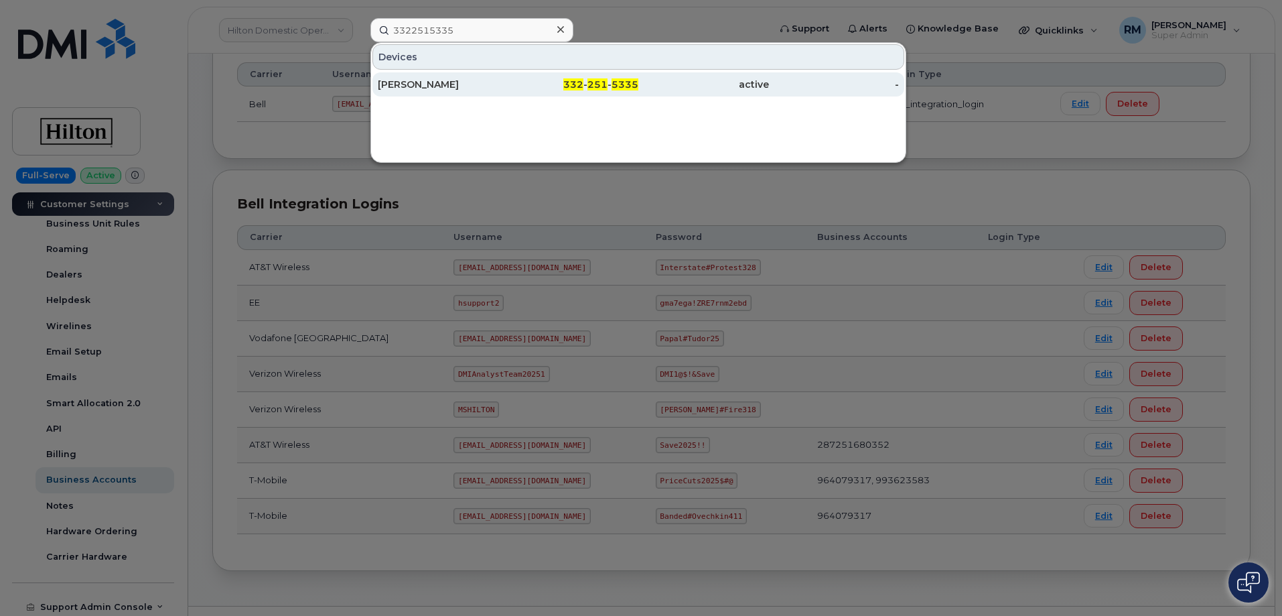
click at [440, 84] on div "Jorge Camacho" at bounding box center [443, 84] width 131 height 13
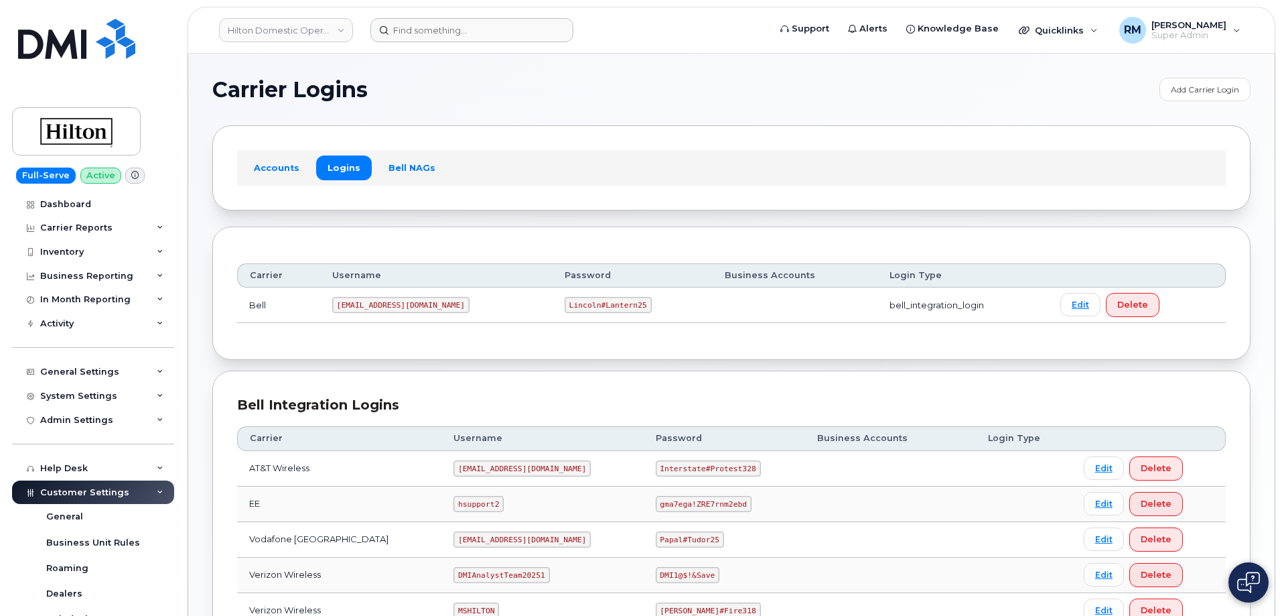
scroll to position [234, 0]
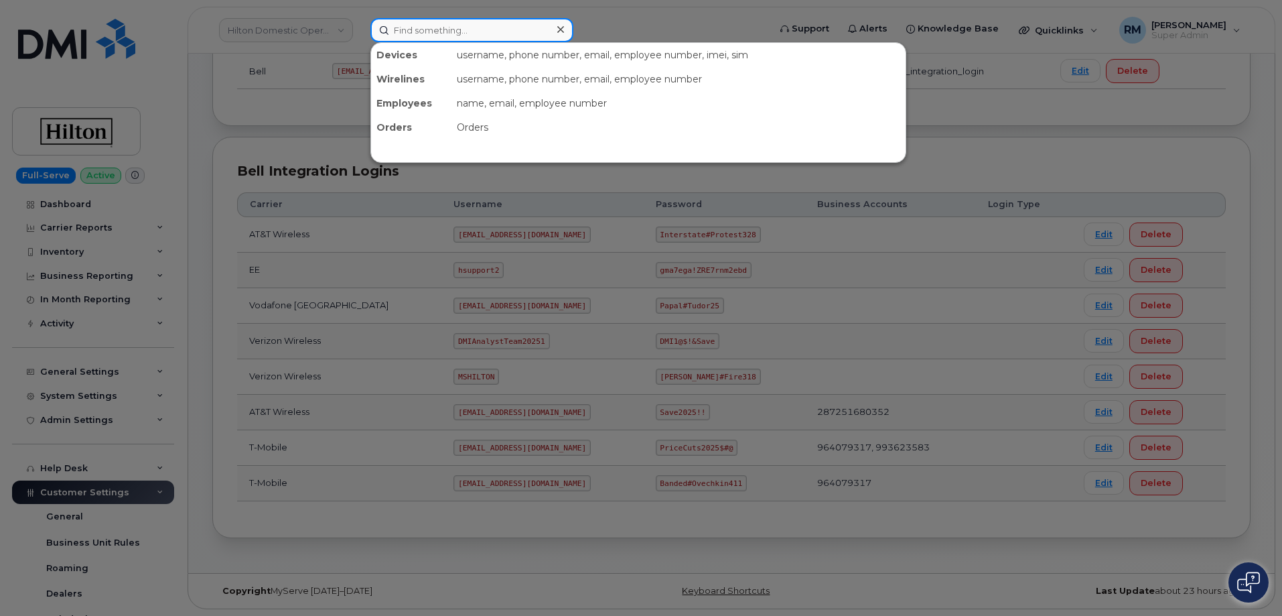
click at [529, 24] on input at bounding box center [471, 30] width 203 height 24
paste input "93654100984"
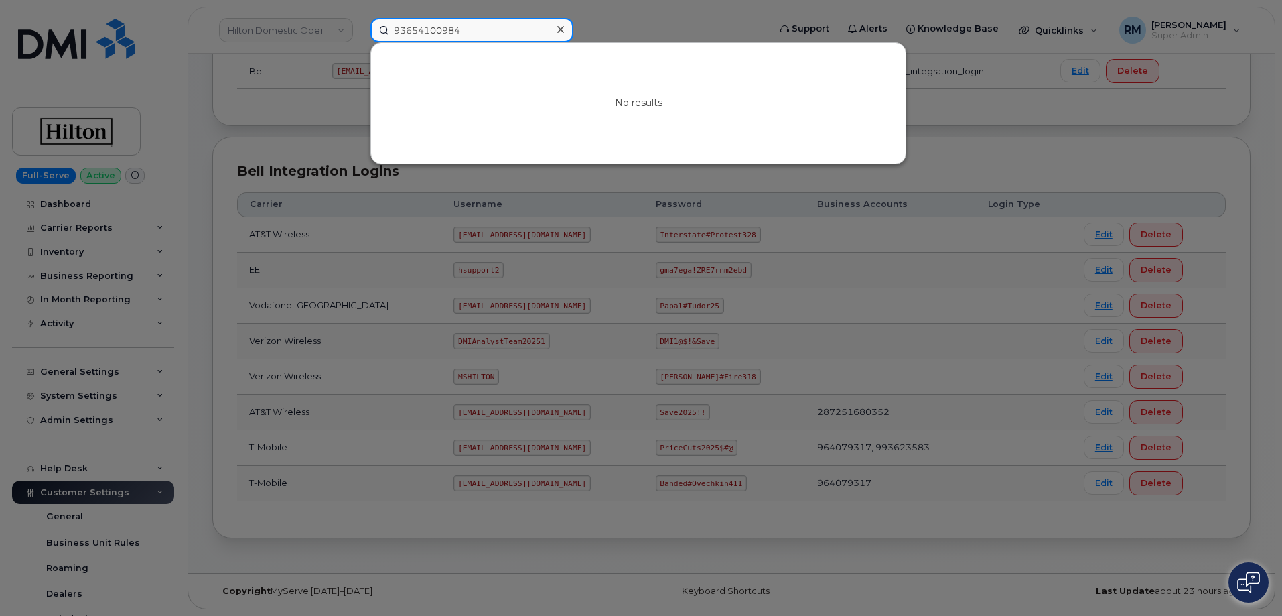
click at [411, 36] on input "93654100984" at bounding box center [471, 30] width 203 height 24
paste input "100984"
type input "9365100984"
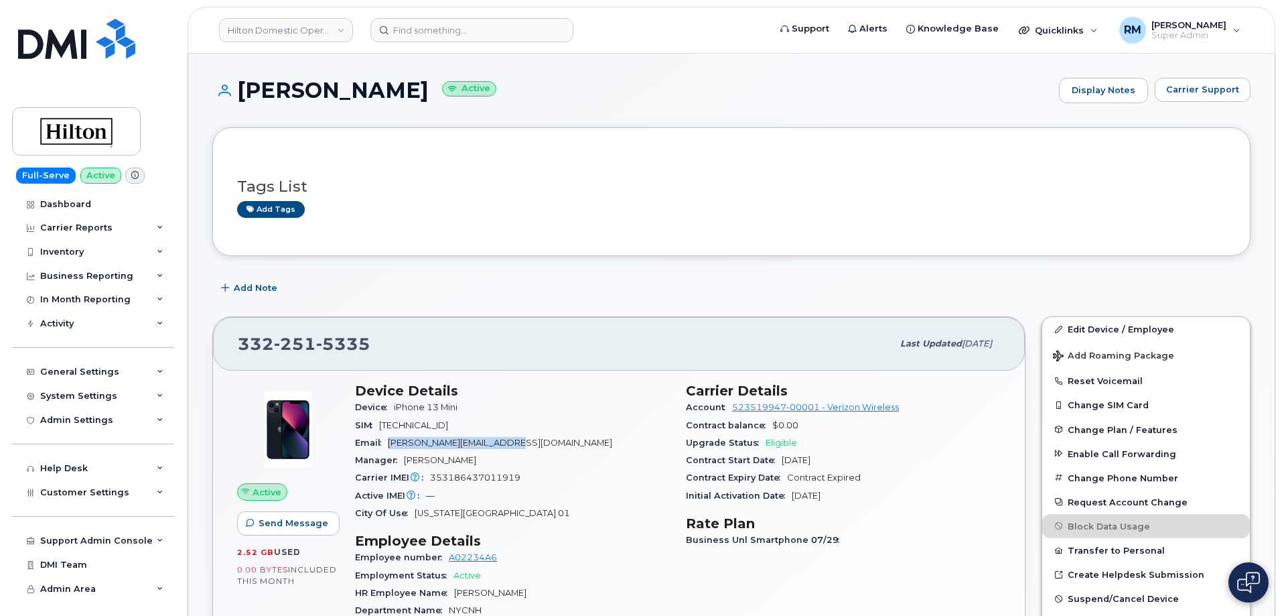
drag, startPoint x: 466, startPoint y: 447, endPoint x: 391, endPoint y: 447, distance: 74.4
click at [391, 447] on div "Email Jorge.Camacho2@Hilton.com" at bounding box center [512, 442] width 315 height 17
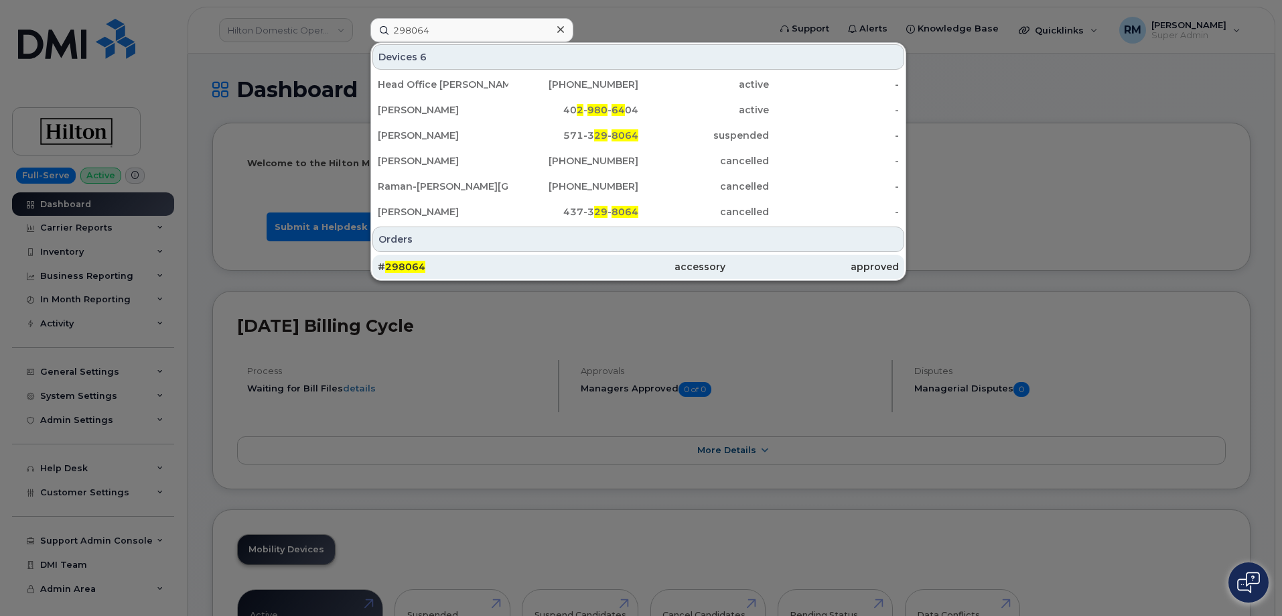
click at [405, 267] on span "298064" at bounding box center [405, 267] width 40 height 12
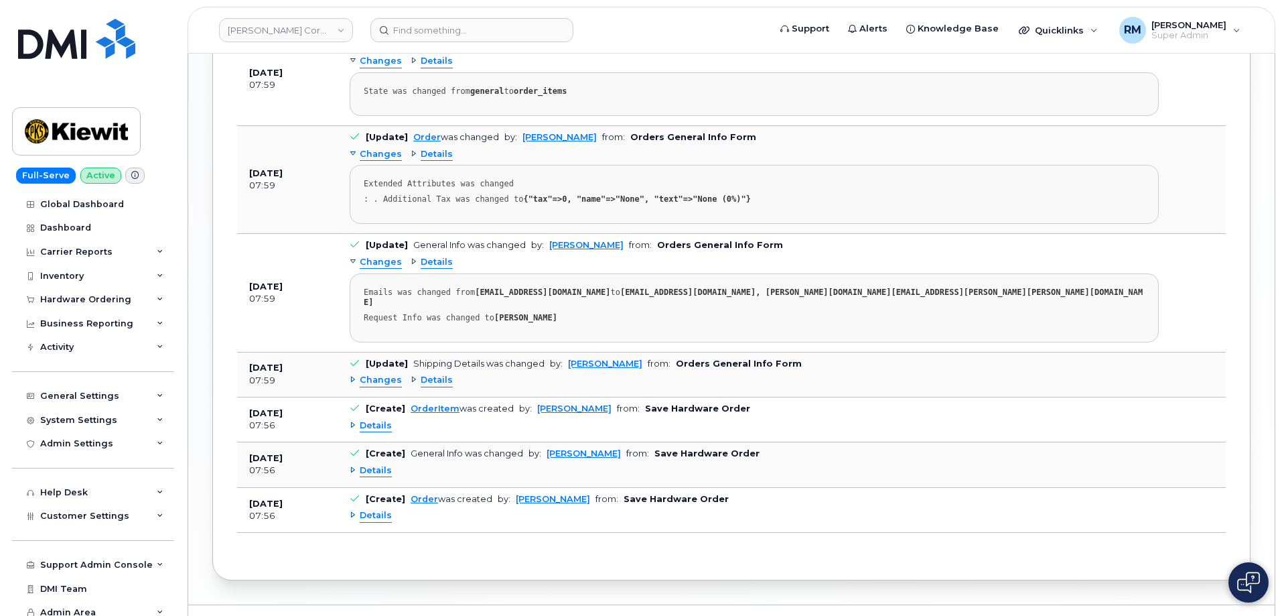
scroll to position [1584, 0]
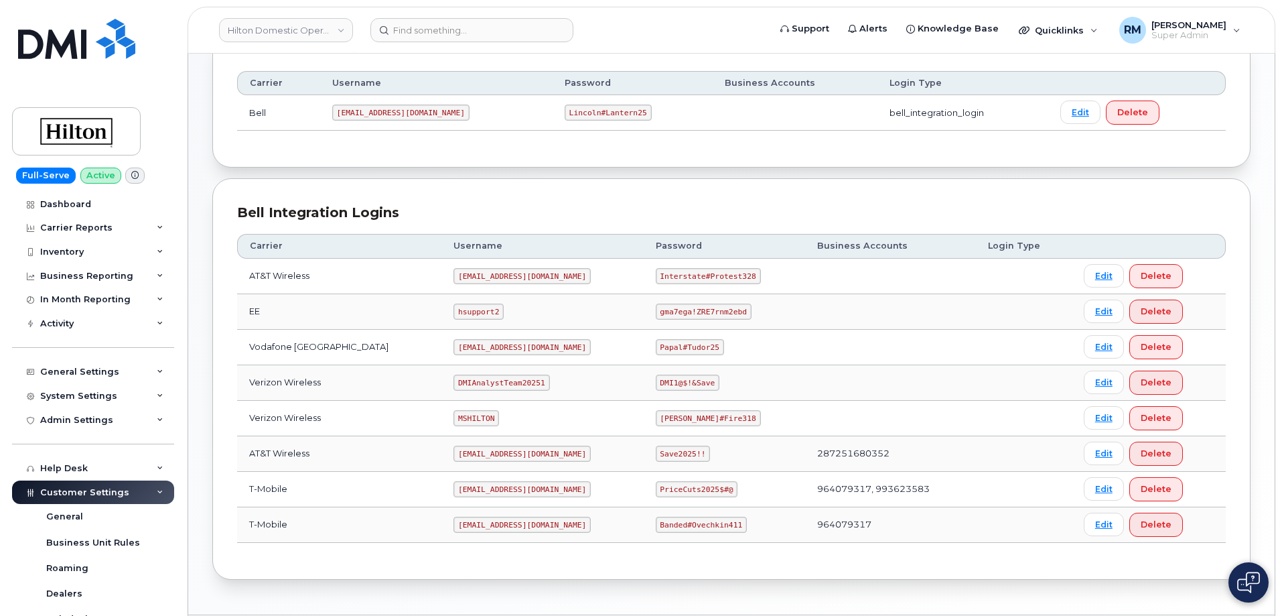
scroll to position [201, 0]
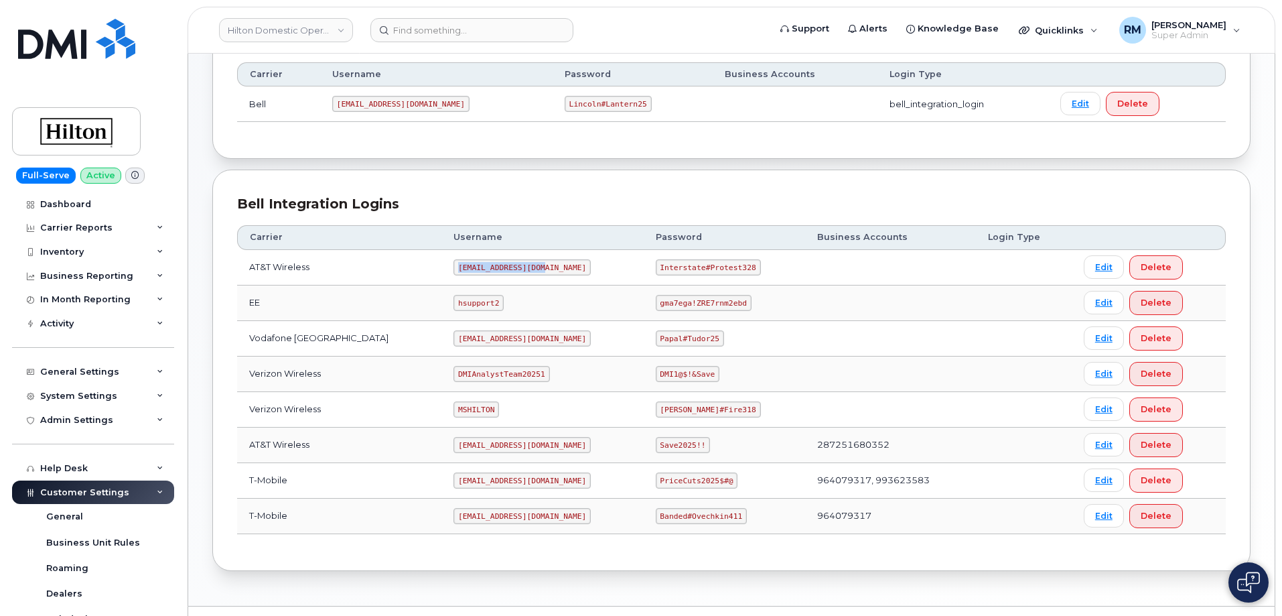
drag, startPoint x: 439, startPoint y: 269, endPoint x: 532, endPoint y: 268, distance: 93.1
click at [532, 268] on td "ms-hilton@dminc.com" at bounding box center [542, 268] width 202 height 36
copy code "ms-hilton@dminc.com"
drag, startPoint x: 644, startPoint y: 268, endPoint x: 752, endPoint y: 265, distance: 107.2
click at [752, 265] on td "Interstate#Protest328" at bounding box center [724, 268] width 161 height 36
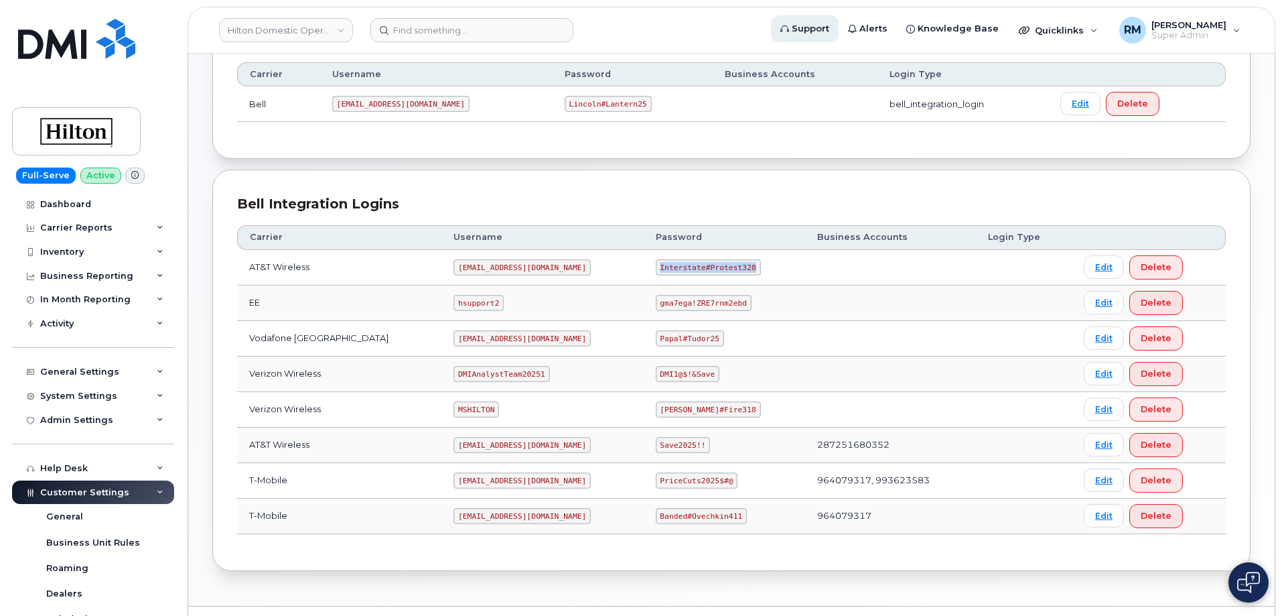
copy code "Interstate#Protest328"
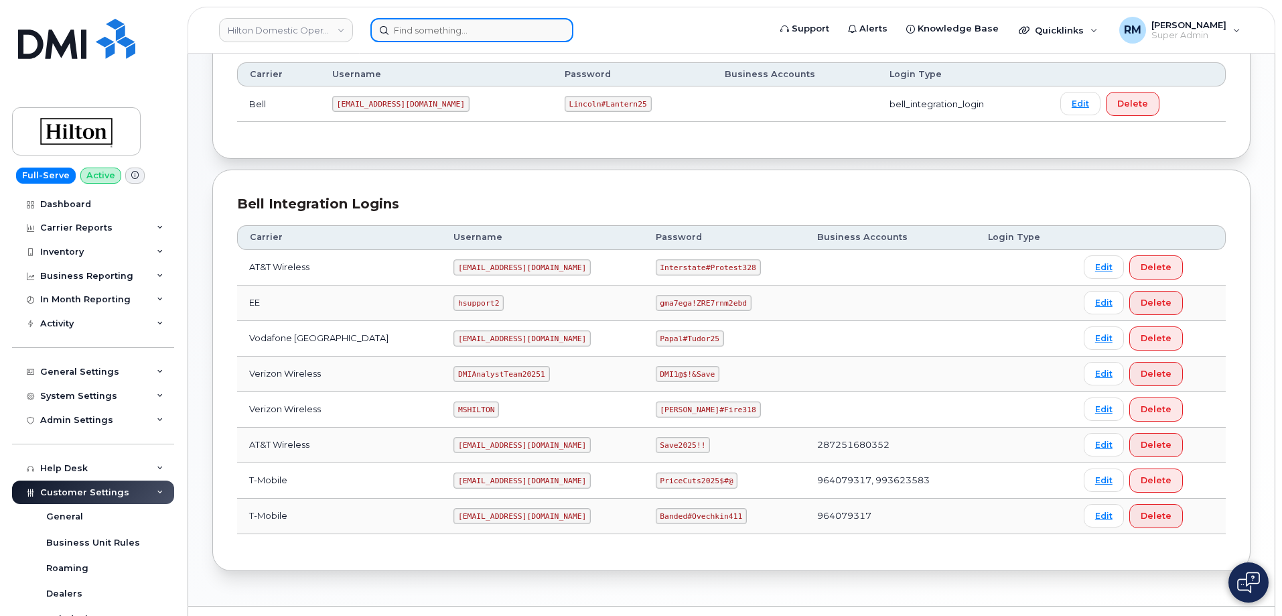
click at [438, 32] on input at bounding box center [471, 30] width 203 height 24
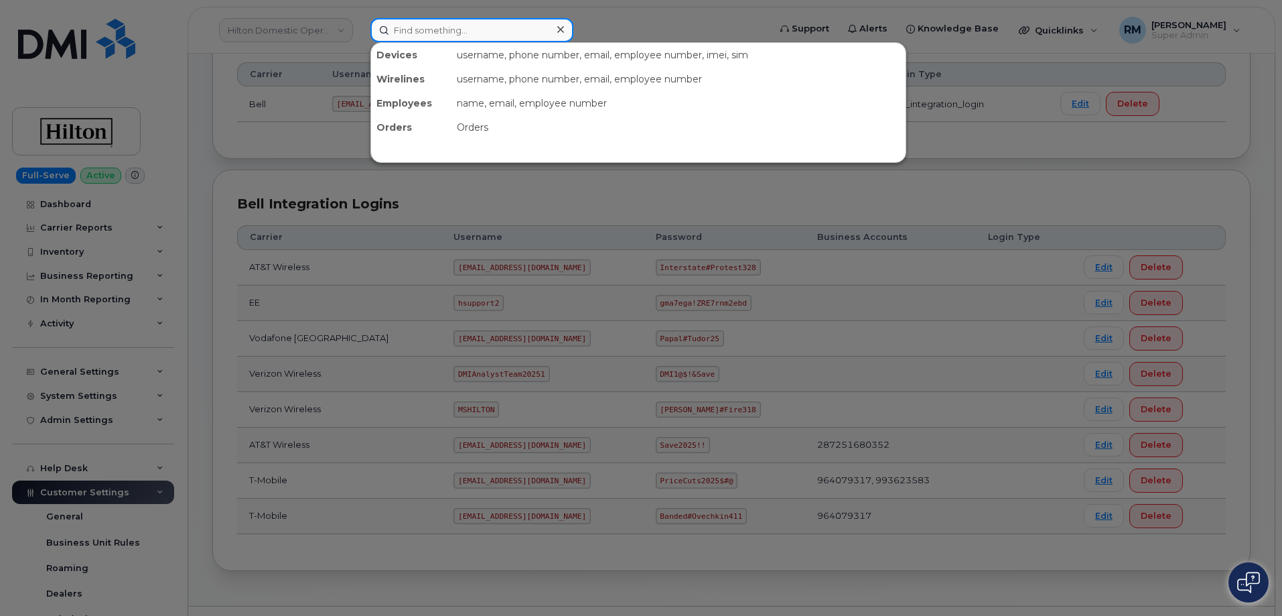
paste input "6022457980"
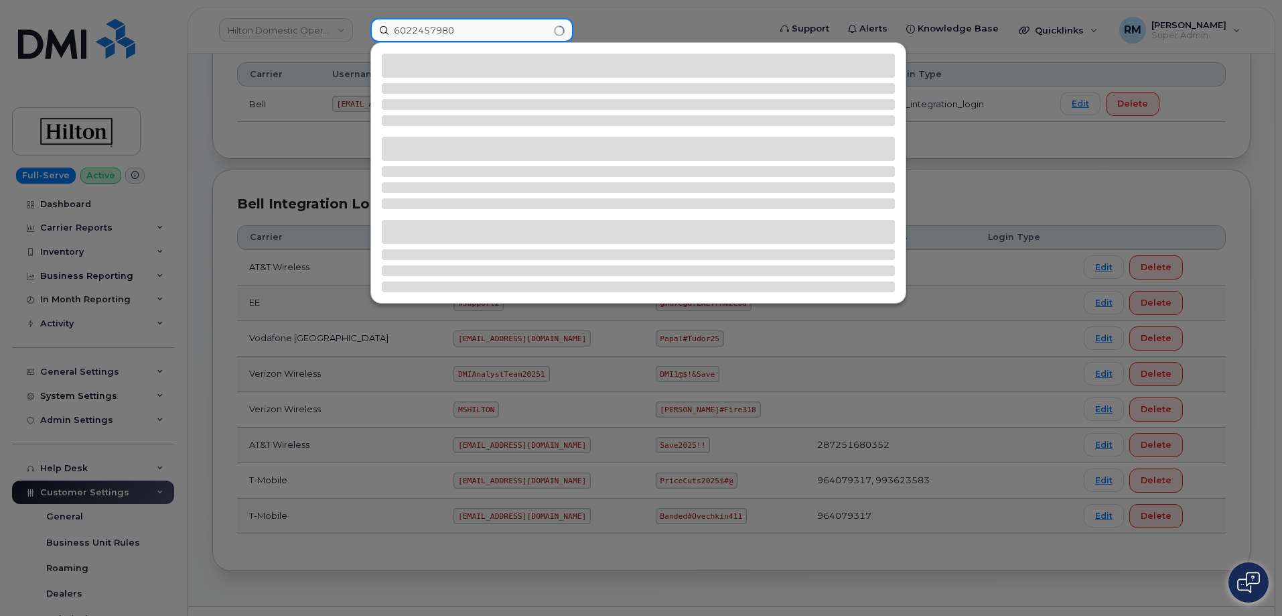
type input "6022457980"
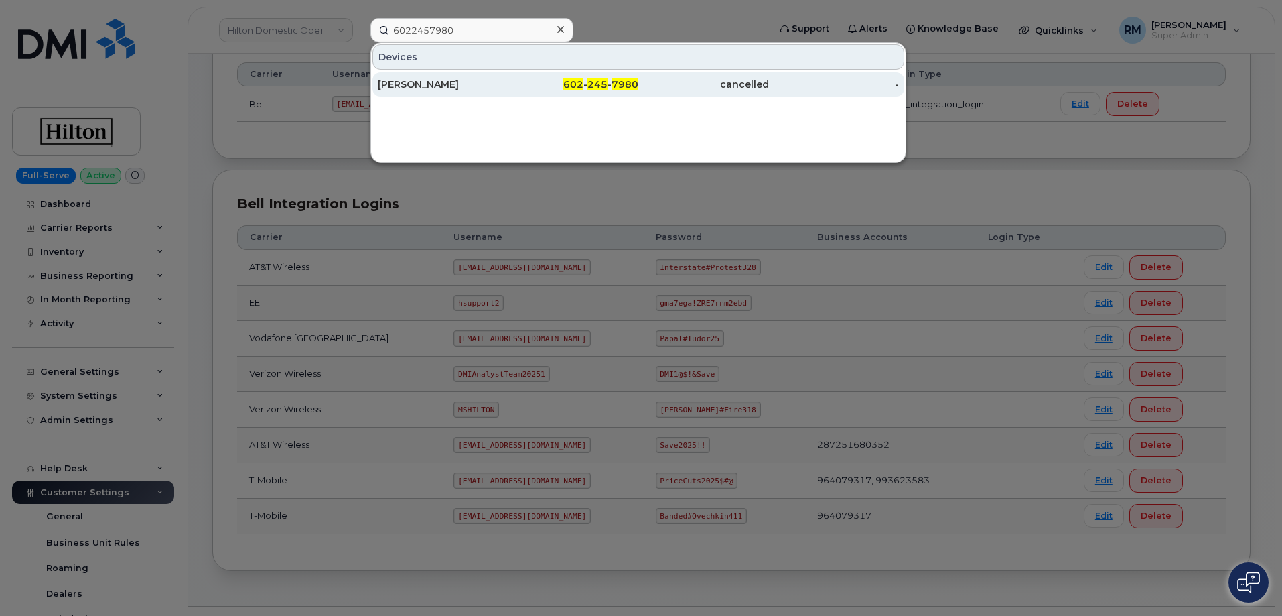
click at [508, 78] on div "Marcus Hemphill" at bounding box center [573, 84] width 131 height 24
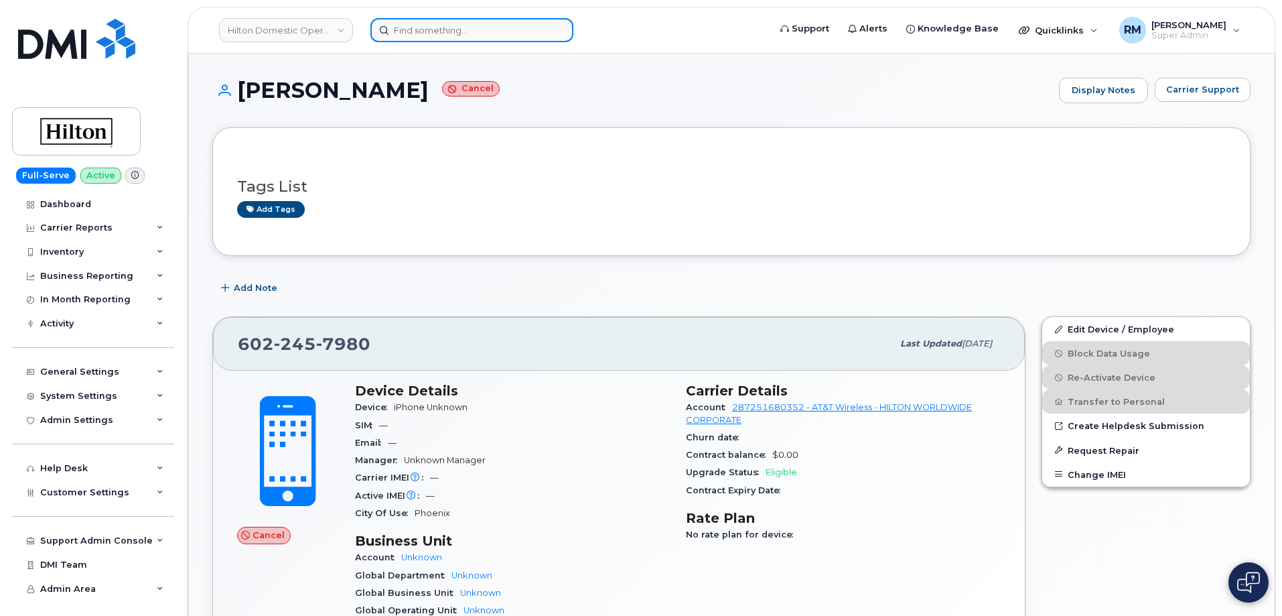
click at [433, 32] on input at bounding box center [471, 30] width 203 height 24
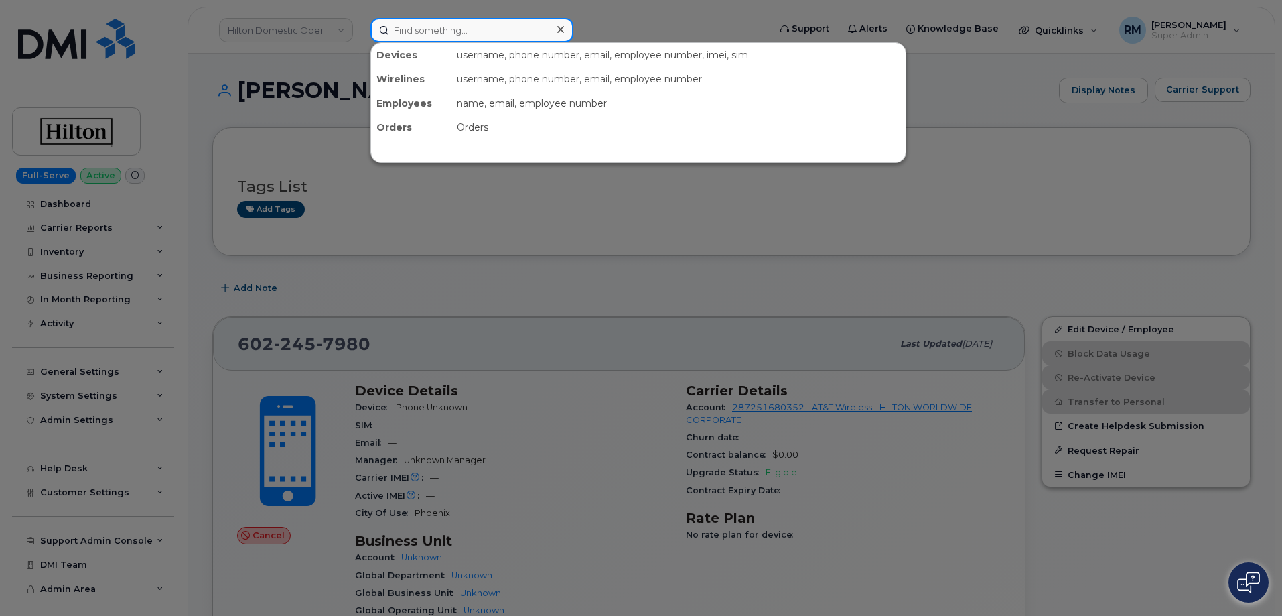
paste input "512.710.6854"
type input "512.710.6854"
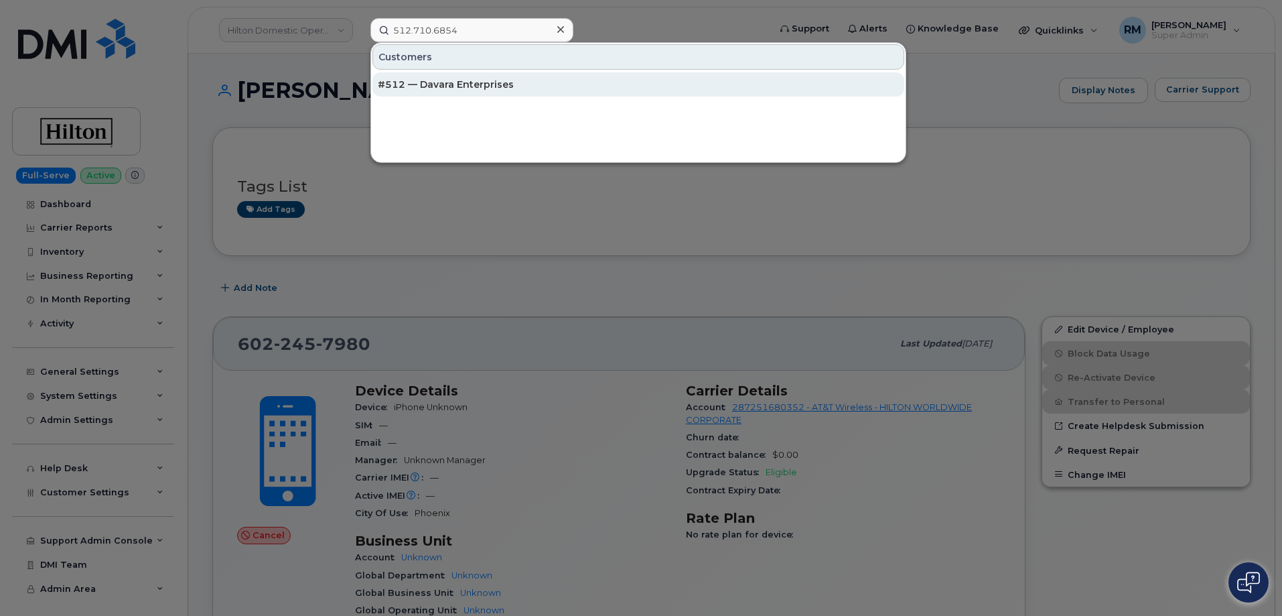
click at [445, 85] on div "#512 — Davara Enterprises" at bounding box center [638, 84] width 521 height 13
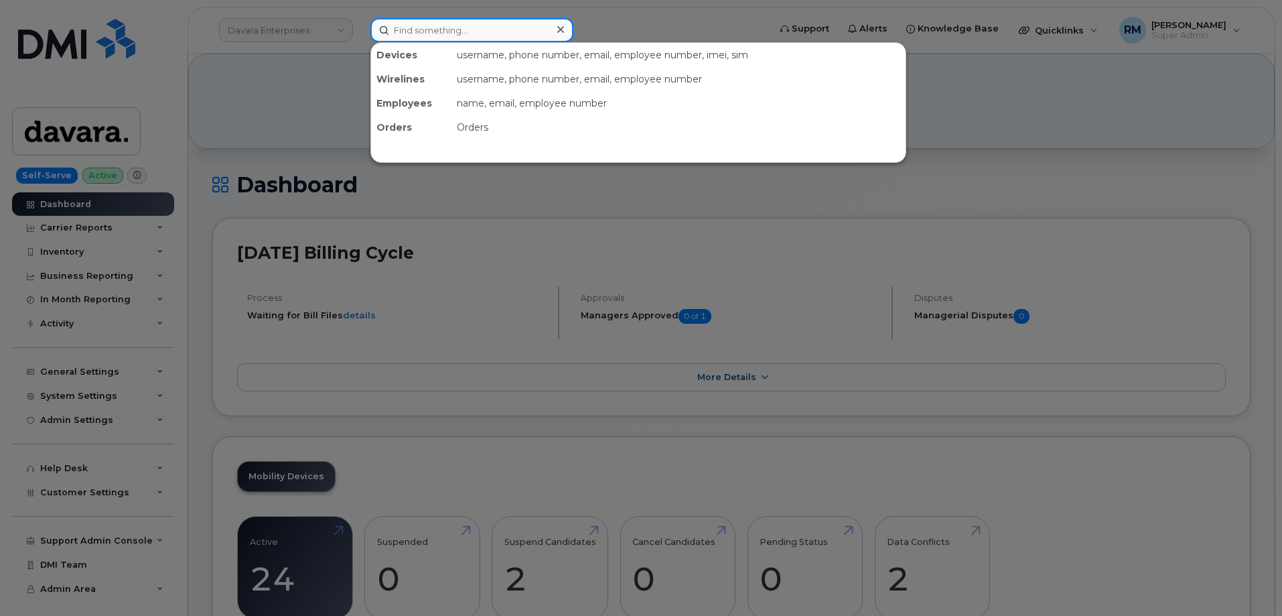
click at [406, 28] on input at bounding box center [471, 30] width 203 height 24
paste input "5127106854"
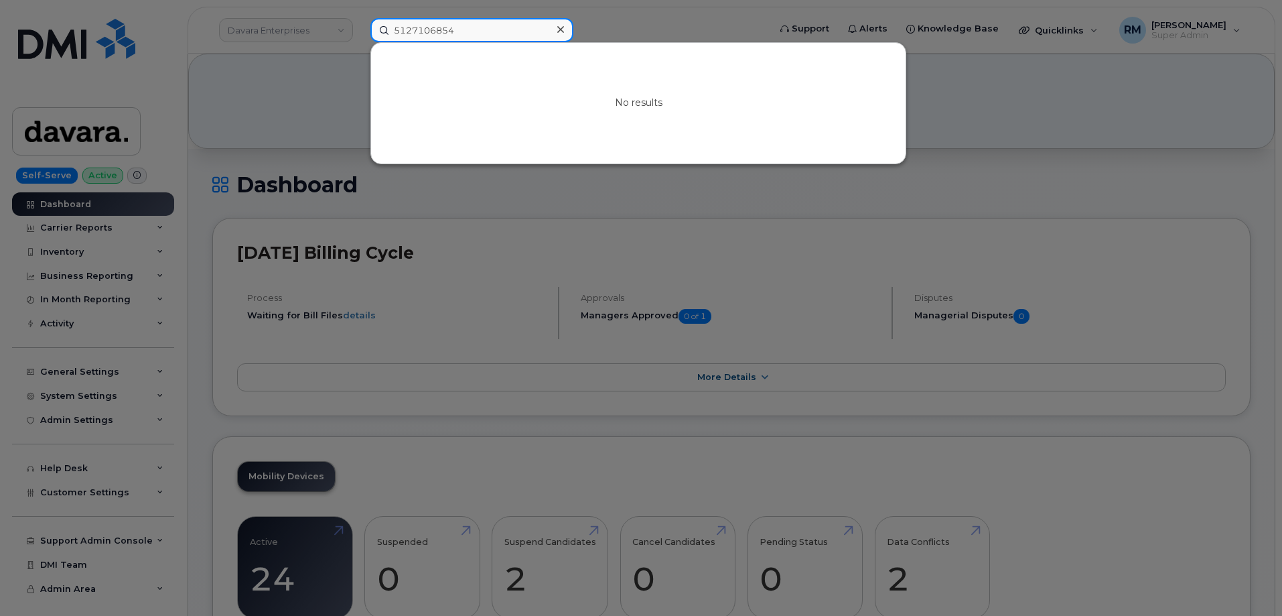
drag, startPoint x: 462, startPoint y: 29, endPoint x: 351, endPoint y: 30, distance: 111.2
click at [360, 30] on div "5127106854 No results" at bounding box center [565, 30] width 411 height 24
paste input "[PHONE_NUMBER]"
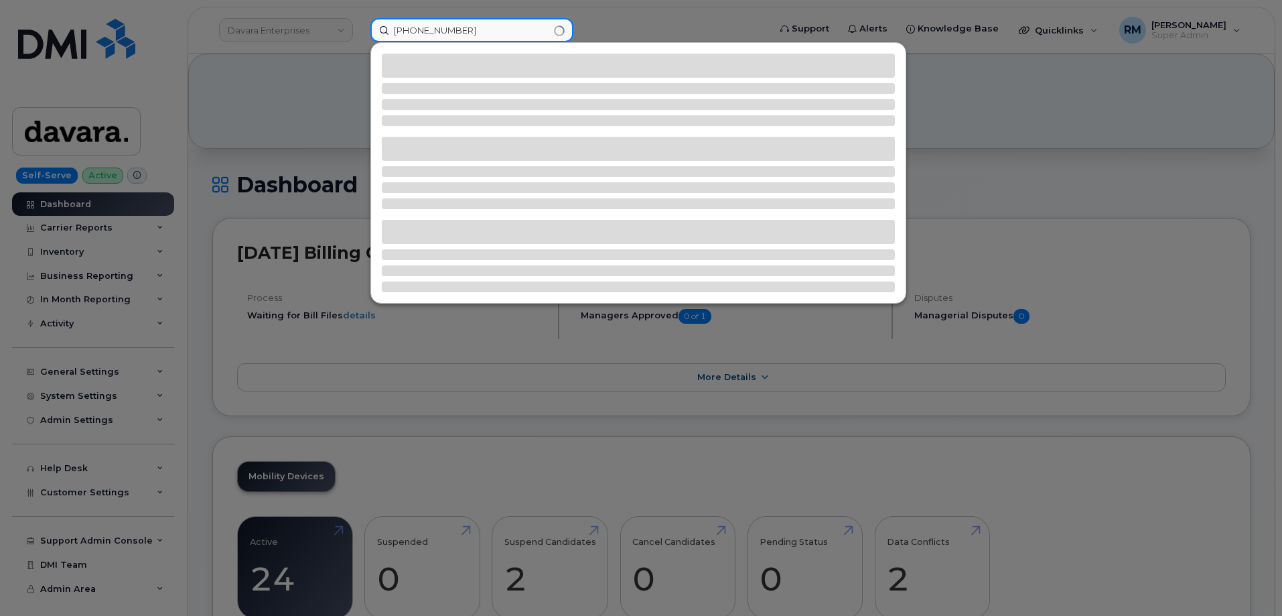
type input "[PHONE_NUMBER]"
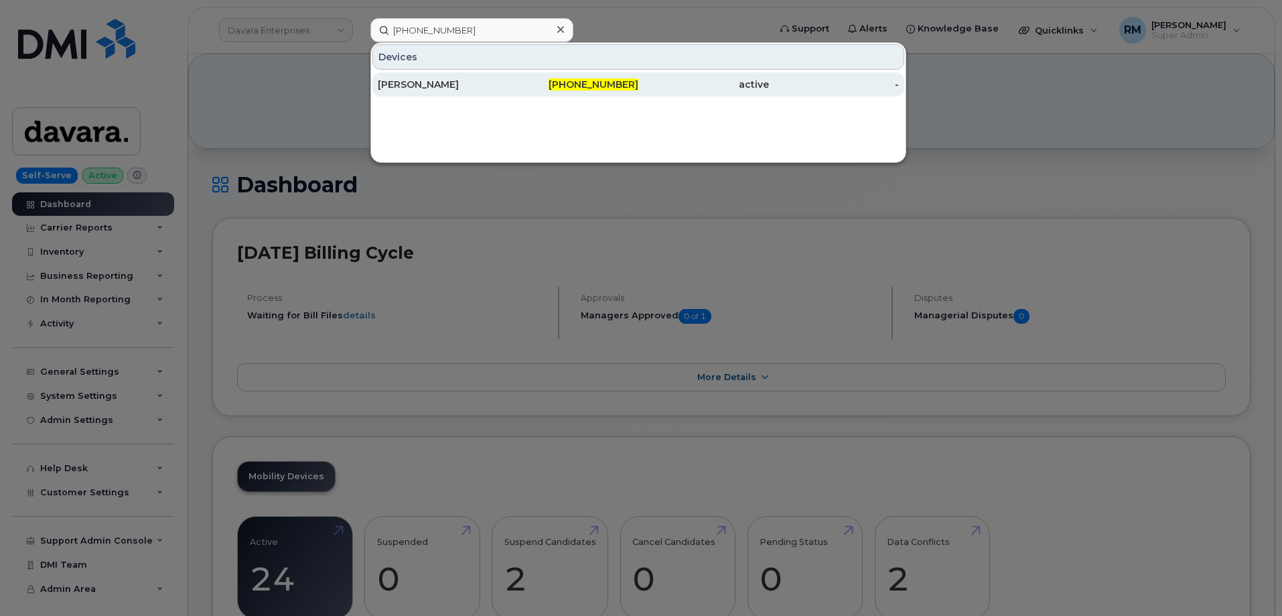
click at [446, 86] on div "[PERSON_NAME]" at bounding box center [443, 84] width 131 height 13
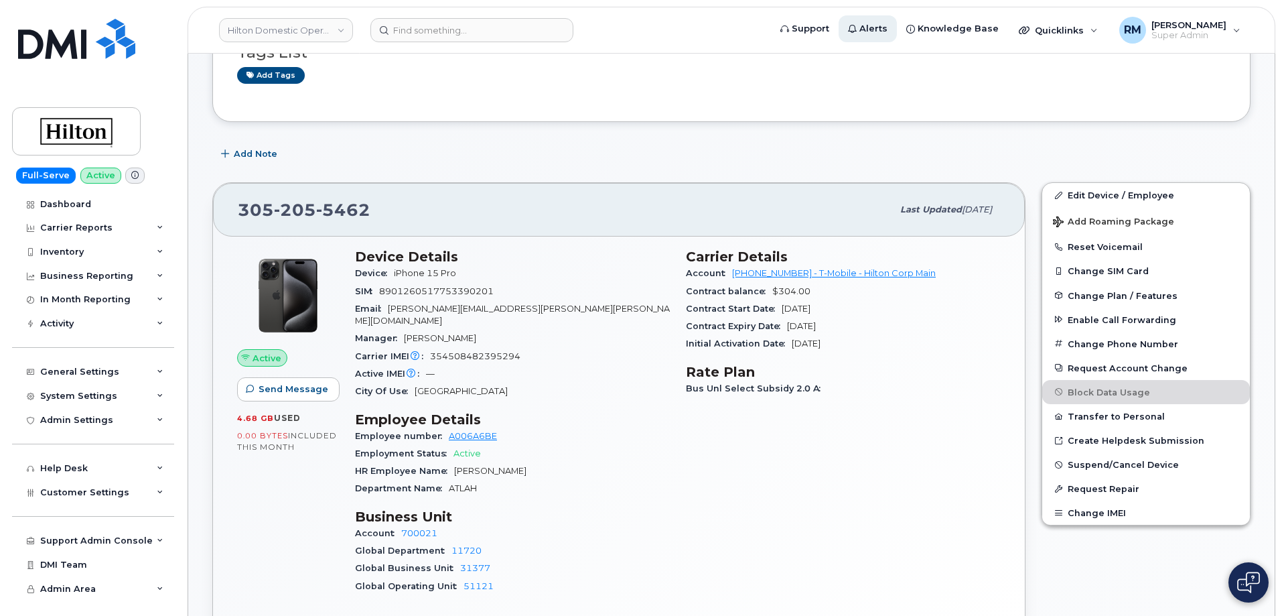
scroll to position [201, 0]
